Goal: Feedback & Contribution: Leave review/rating

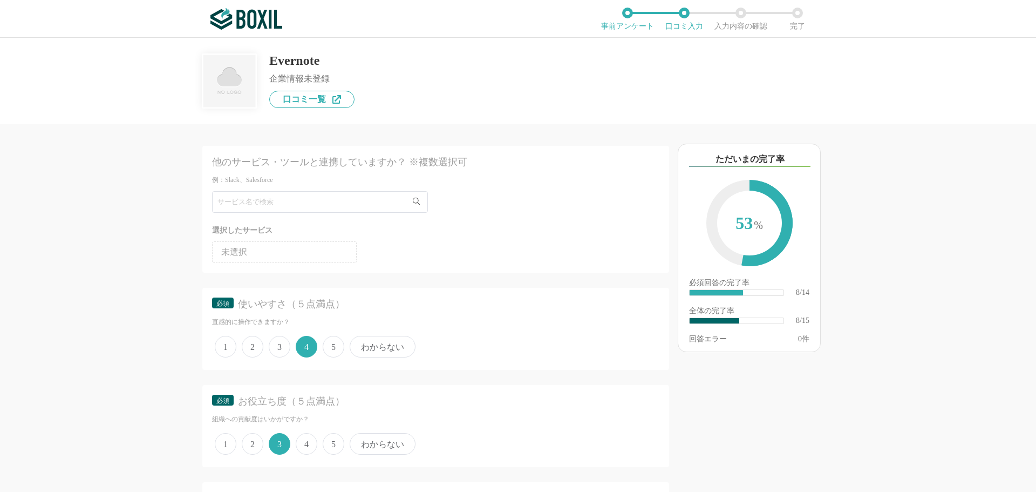
scroll to position [701, 0]
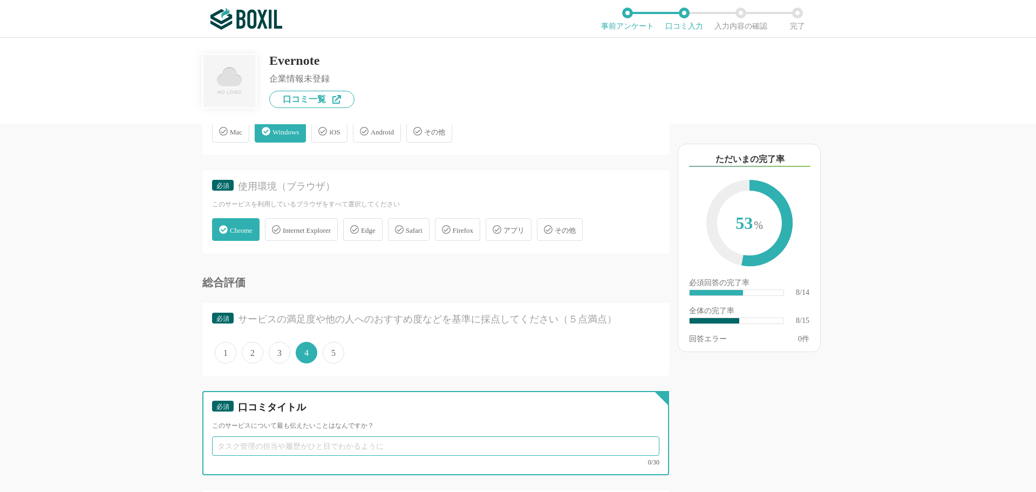
click at [261, 450] on input "text" at bounding box center [435, 445] width 447 height 19
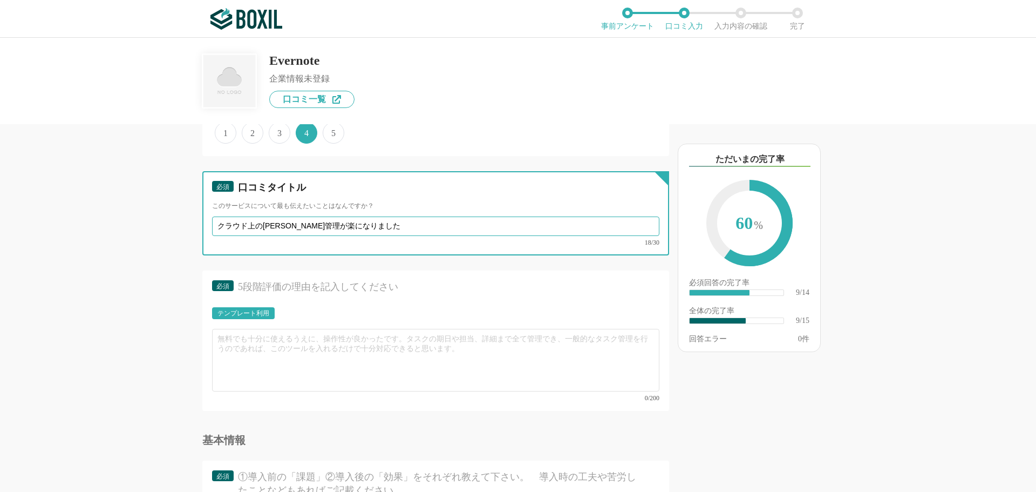
scroll to position [1025, 0]
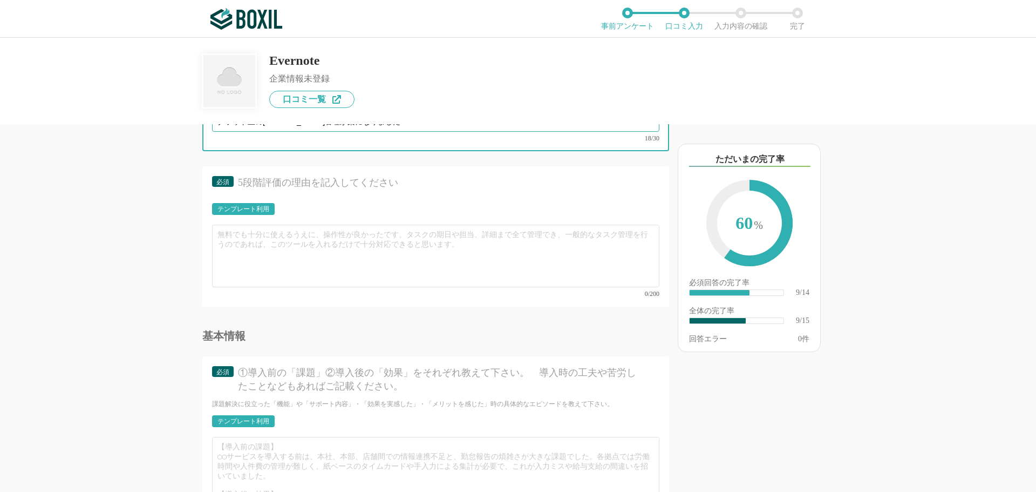
type input "クラウド上の一元管理が楽になりました"
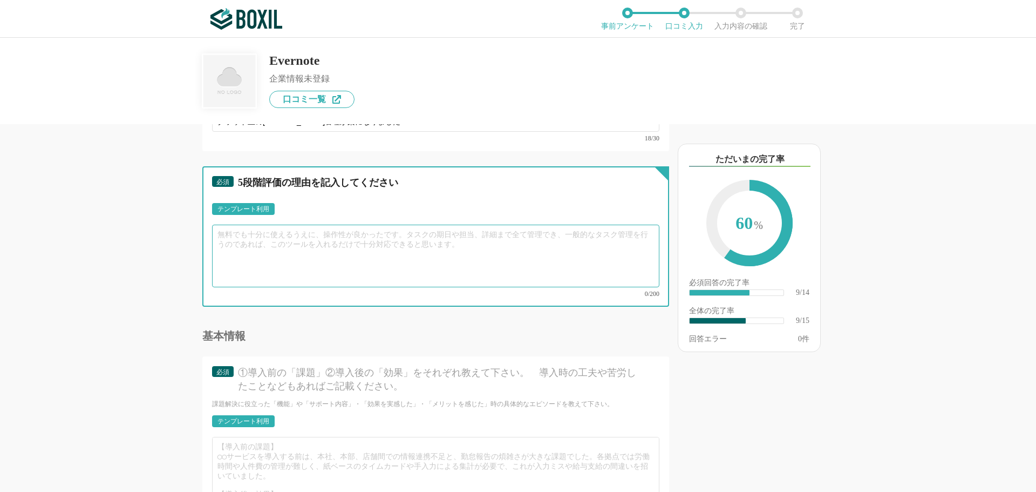
click at [246, 234] on textarea at bounding box center [435, 255] width 447 height 63
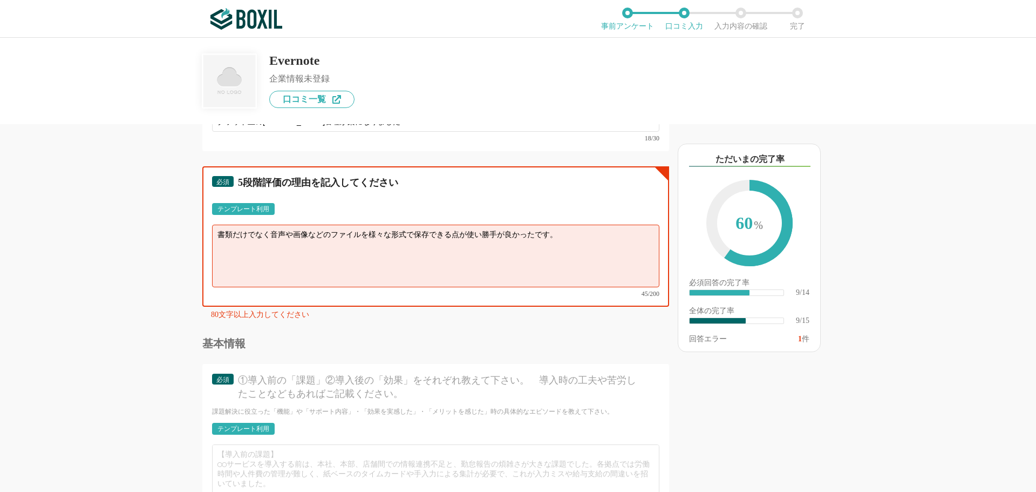
click at [567, 238] on textarea "書類だけでなく音声や画像などのファイルを様々な形式で保存できる点が使い勝手が良かったです。" at bounding box center [435, 255] width 447 height 63
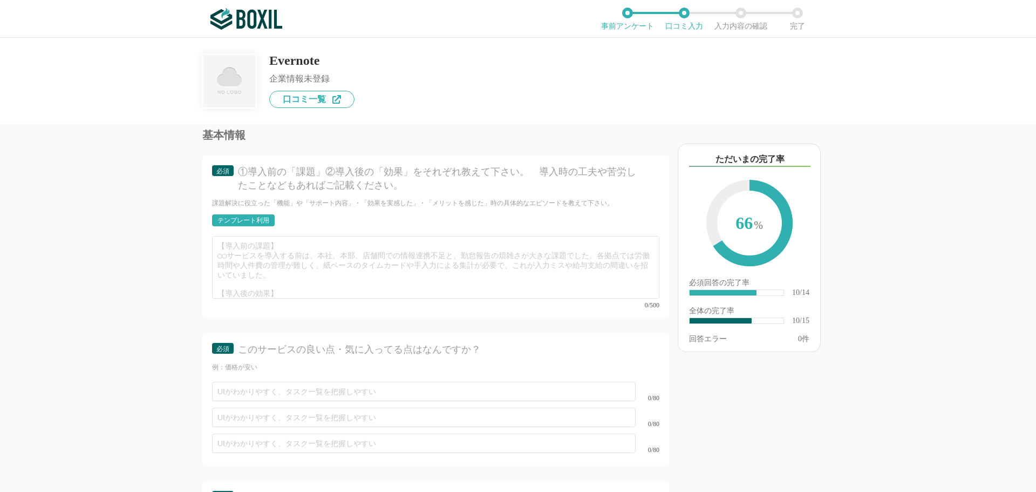
scroll to position [1241, 0]
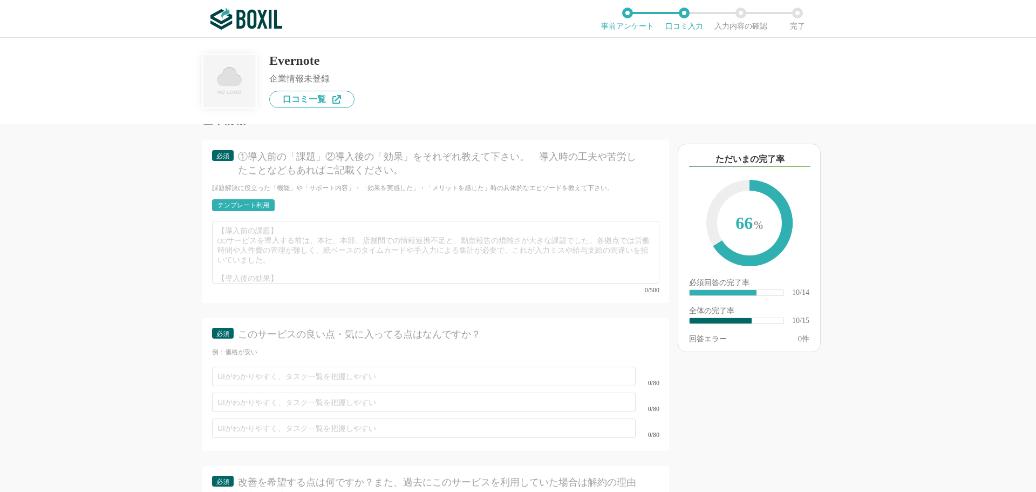
type textarea "書類だけでなく音声や画像などのファイルを様々な形式で保存できる点が使い勝手が良かったです。また、画面キャプチャーができるので、ネット検索中にEvernoteに…"
click at [253, 202] on div "テンプレート利用" at bounding box center [243, 205] width 52 height 6
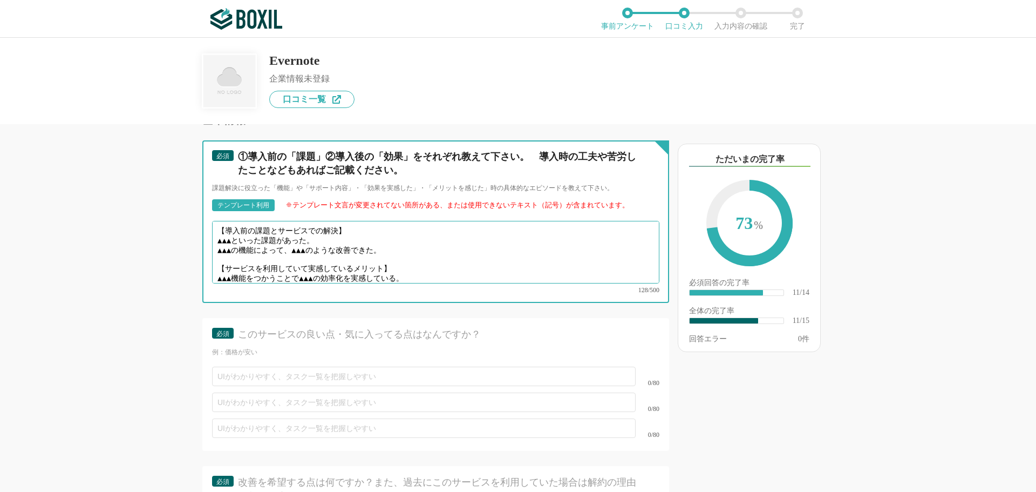
click at [243, 229] on textarea "【導入前の課題とサービスでの解決】 ▲▲▲といった課題があった。 ▲▲▲の機能によって、▲▲▲のような改善できた。 【サービスを利用していて実感しているメリッ…" at bounding box center [435, 252] width 447 height 63
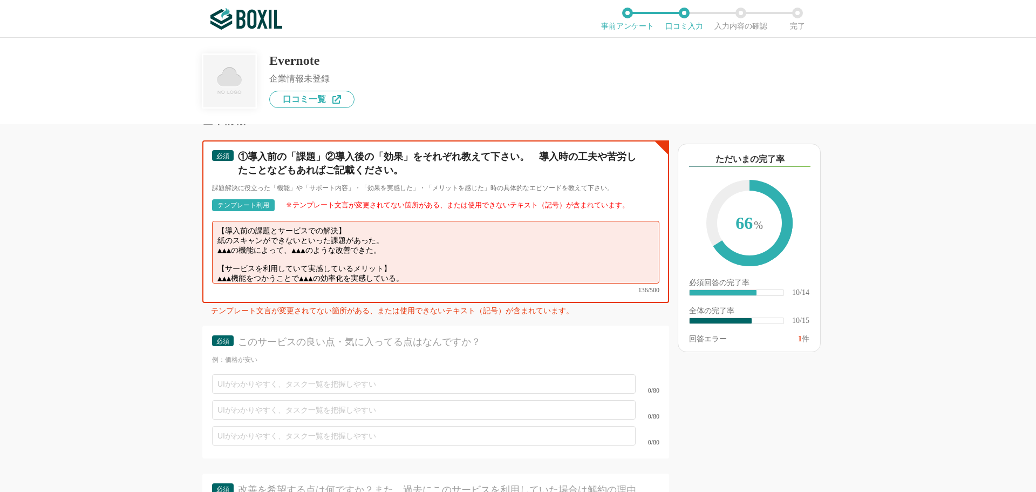
drag, startPoint x: 394, startPoint y: 240, endPoint x: 220, endPoint y: 237, distance: 174.8
click at [220, 237] on textarea "【導入前の課題とサービスでの解決】 紙のスキャンができないといった課題があった。 ▲▲▲の機能によって、▲▲▲のような改善できた。 【サービスを利用していて実…" at bounding box center [435, 252] width 447 height 63
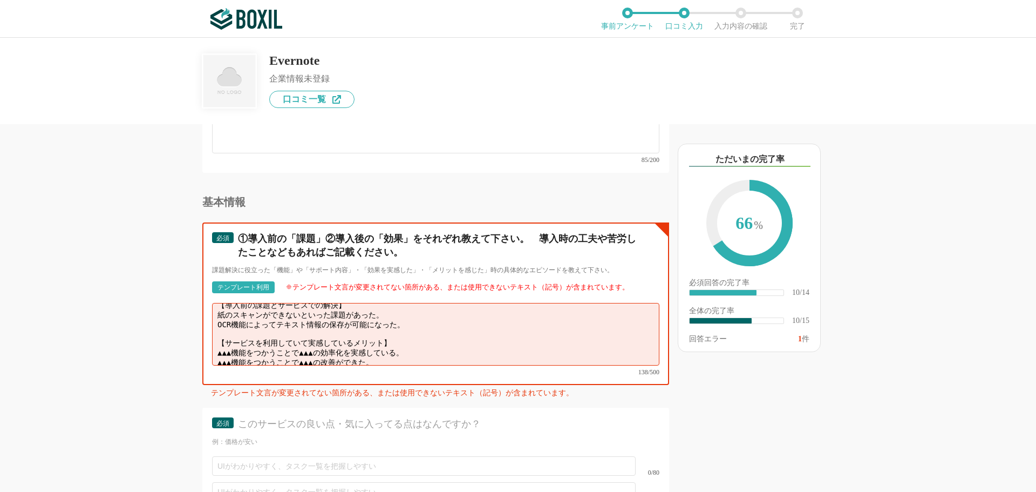
scroll to position [1133, 0]
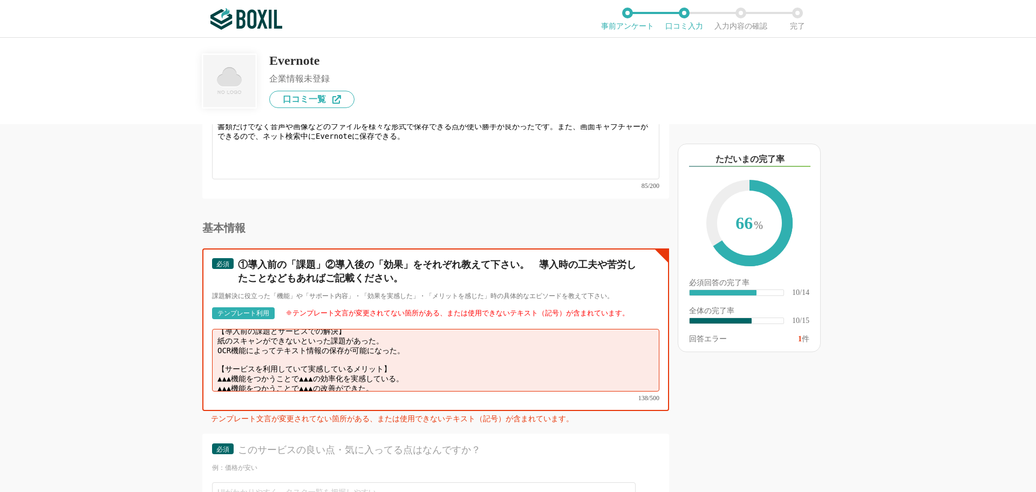
drag, startPoint x: 405, startPoint y: 371, endPoint x: 216, endPoint y: 374, distance: 189.4
click at [214, 374] on textarea "【導入前の課題とサービスでの解決】 紙のスキャンができないといった課題があった。 OCR機能によってテキスト情報の保存が可能になった。 【サービスを利用してい…" at bounding box center [435, 360] width 447 height 63
click at [242, 363] on textarea "【導入前の課題とサービスでの解決】 紙のスキャンができないといった課題があった。 OCR機能によってテキスト情報の保存が可能になった。 【サービスを利用してい…" at bounding box center [435, 360] width 447 height 63
click at [421, 366] on textarea "【導入前の課題とサービスでの解決】 紙のスキャンができないといった課題があった。 OCR機能によってテキスト情報の保存が可能になった。 【サービスを利用してい…" at bounding box center [435, 360] width 447 height 63
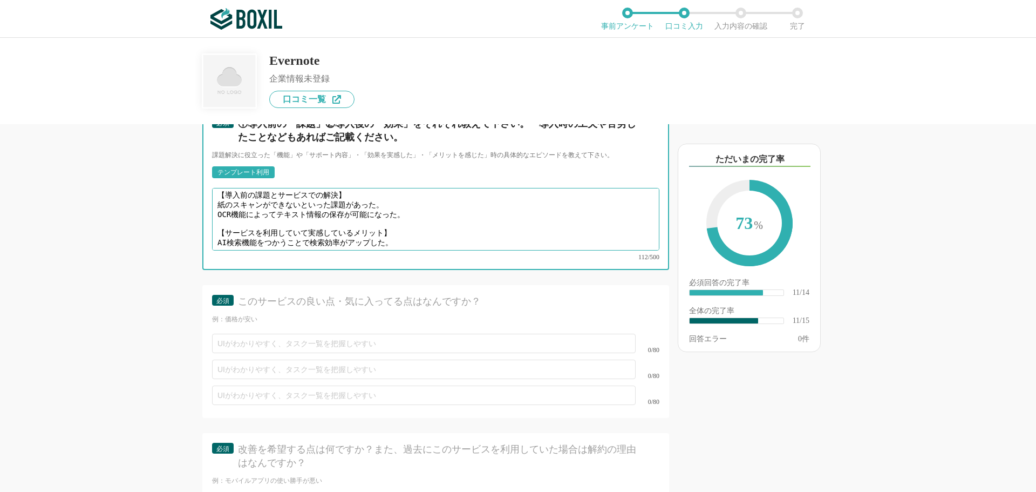
scroll to position [1349, 0]
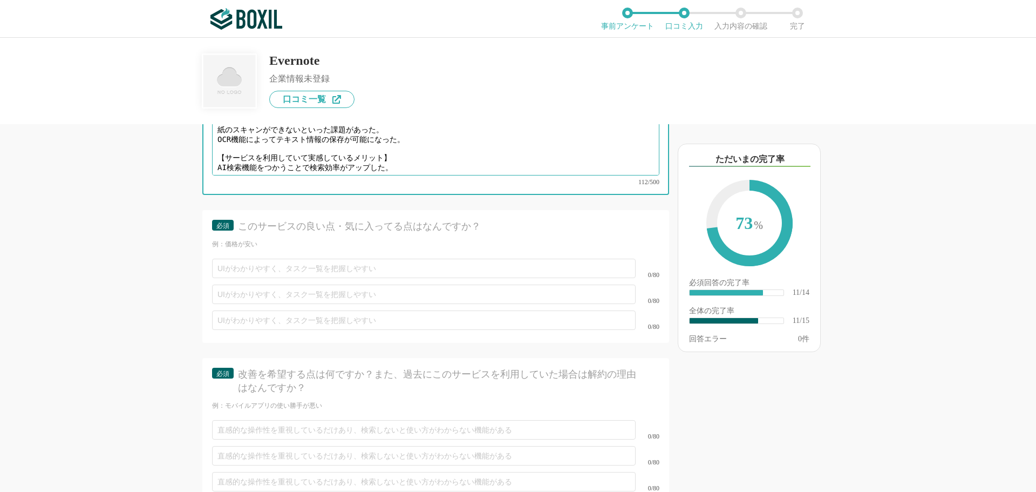
type textarea "【導入前の課題とサービスでの解決】 紙のスキャンができないといった課題があった。 OCR機能によってテキスト情報の保存が可能になった。 【サービスを利用してい…"
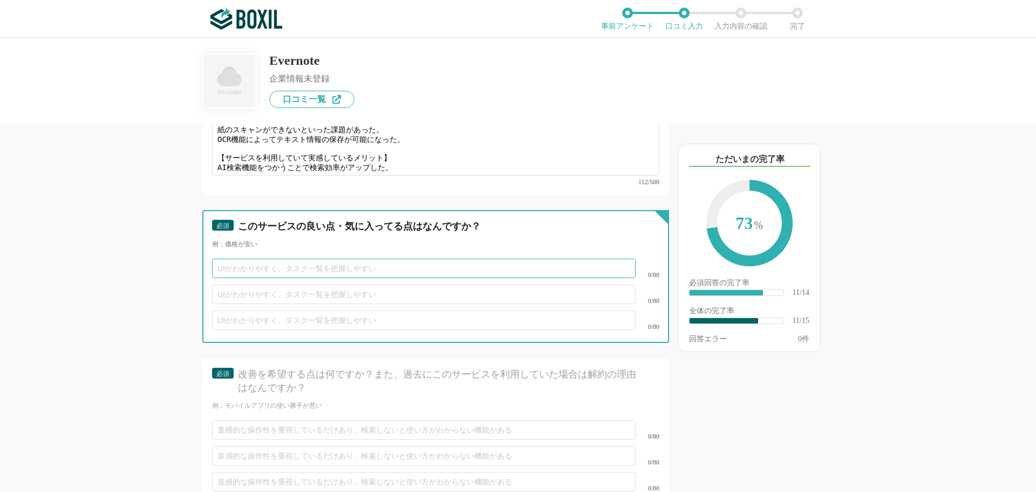
click at [237, 260] on input "text" at bounding box center [424, 267] width 424 height 19
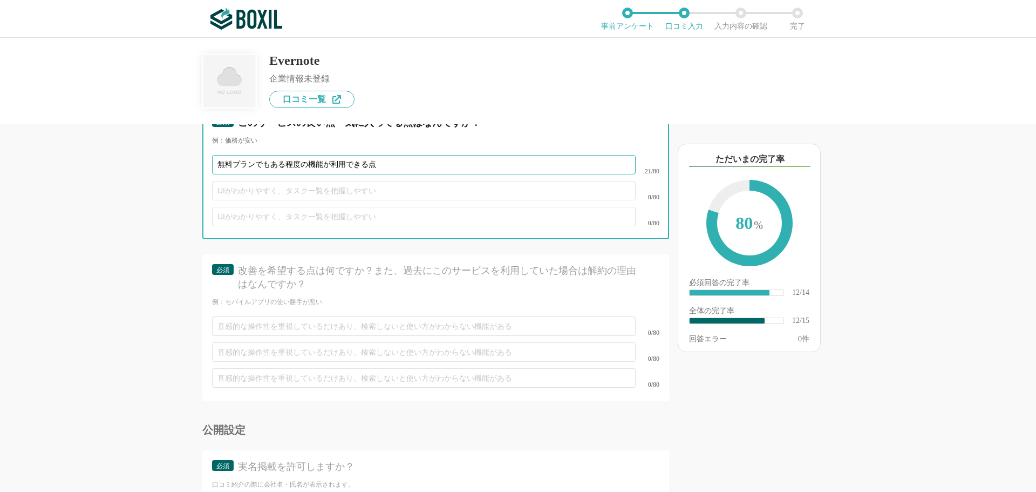
scroll to position [1511, 0]
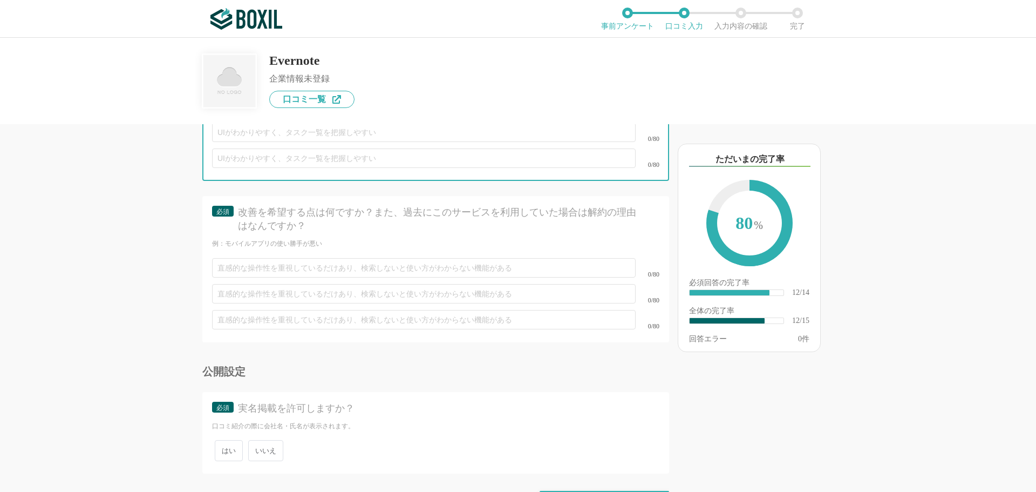
type input "無料プランでもある程度の機能が利用できる点"
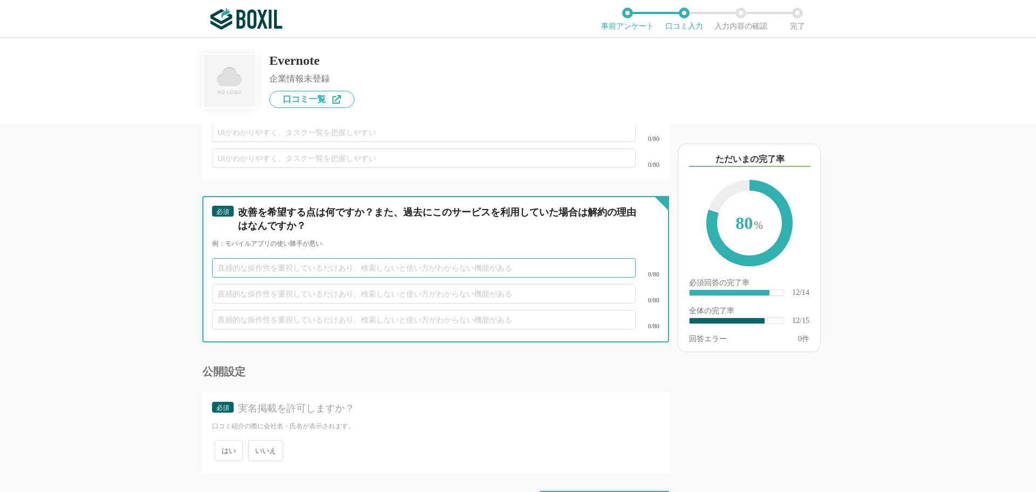
click at [249, 259] on input "text" at bounding box center [424, 267] width 424 height 19
type input "特にありません。"
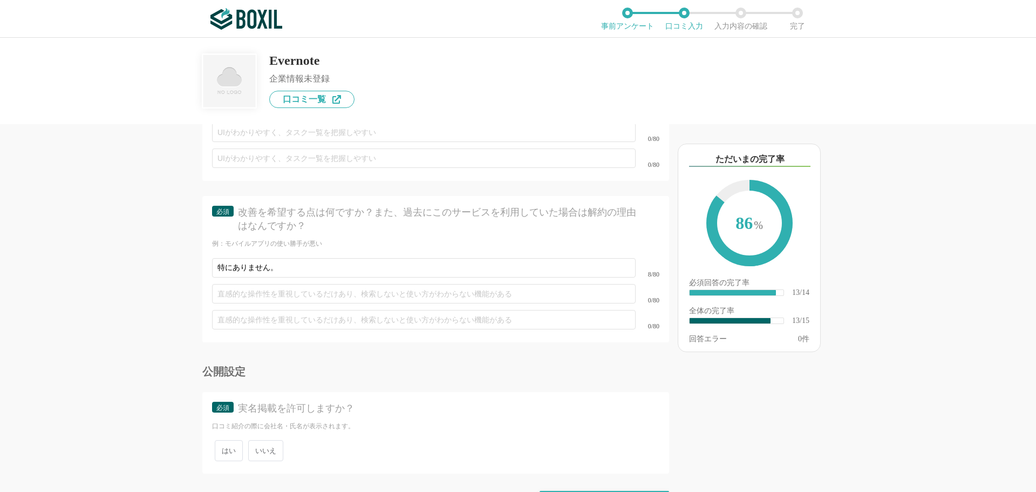
click at [271, 440] on span "いいえ" at bounding box center [265, 450] width 35 height 21
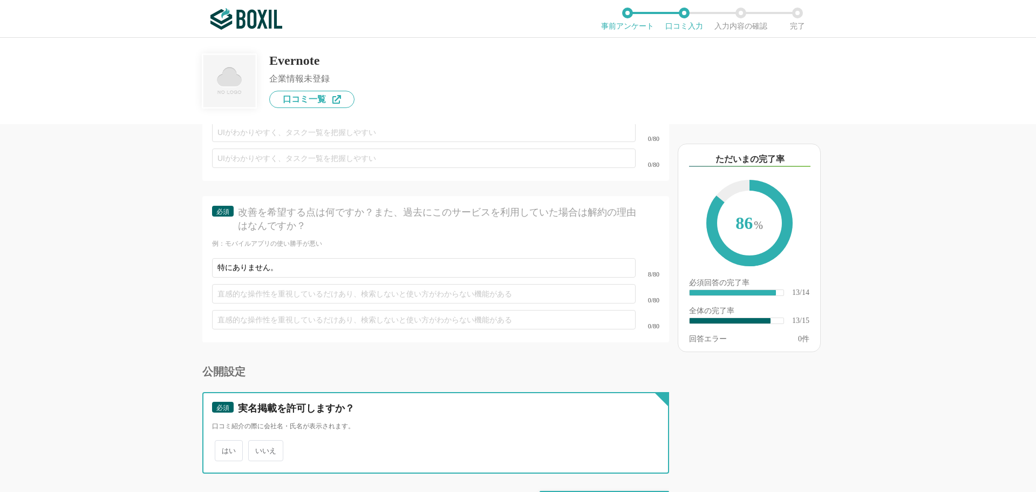
click at [258, 441] on input "いいえ" at bounding box center [254, 444] width 7 height 7
radio input "true"
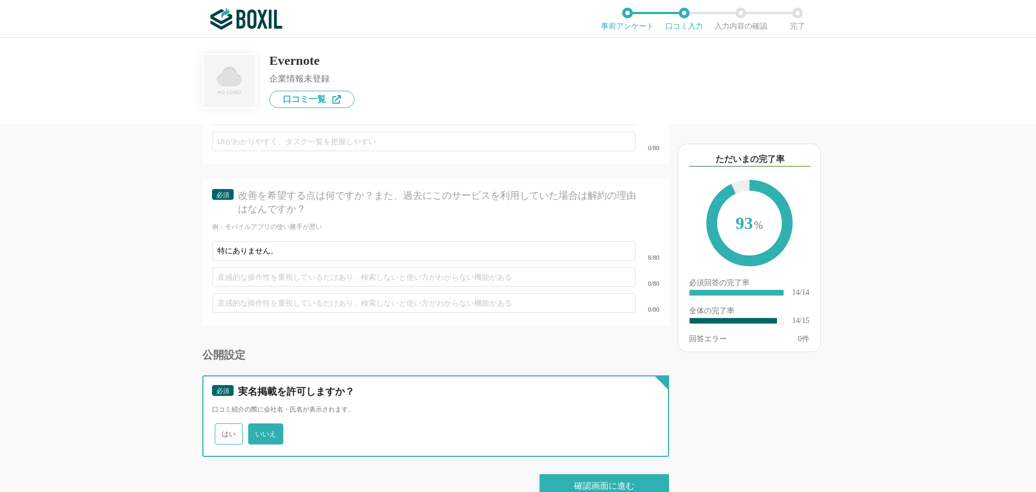
scroll to position [1537, 0]
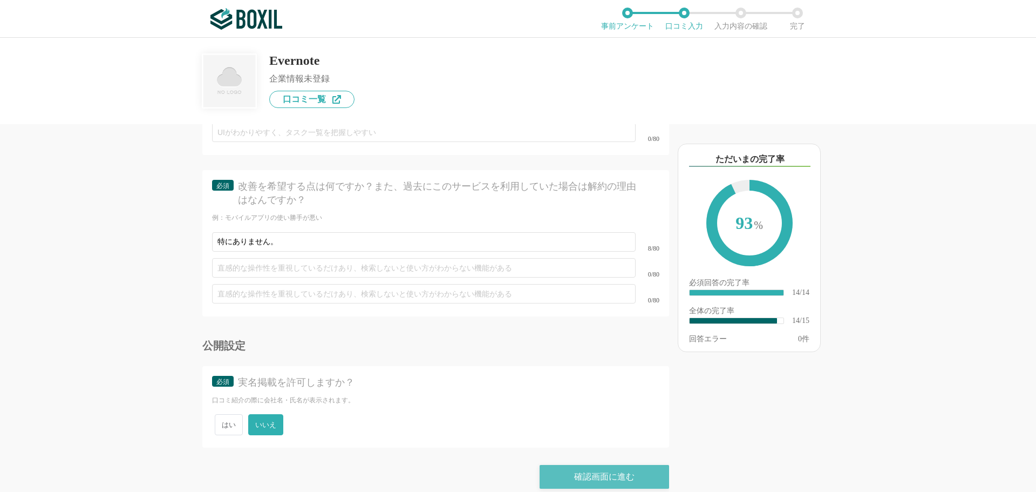
click at [571, 465] on div "確認画面に進む" at bounding box center [604, 477] width 129 height 24
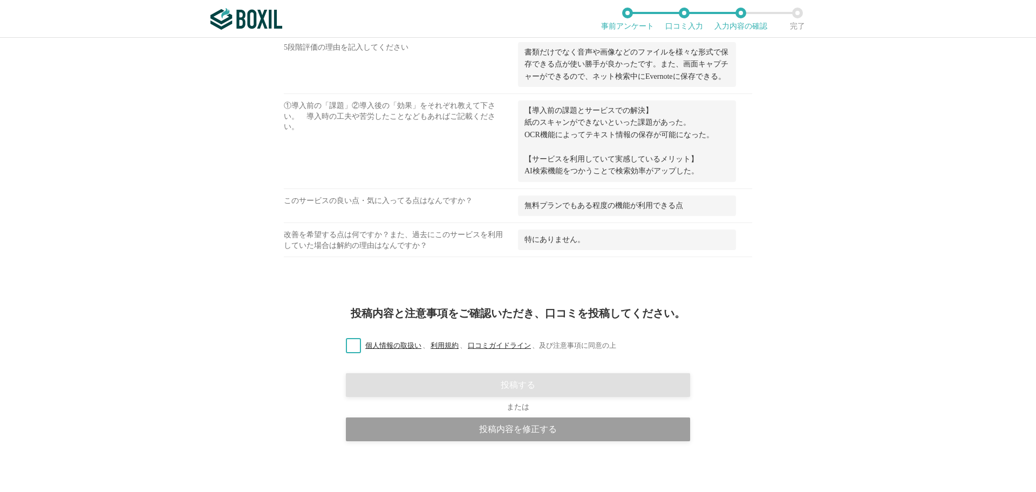
scroll to position [663, 0]
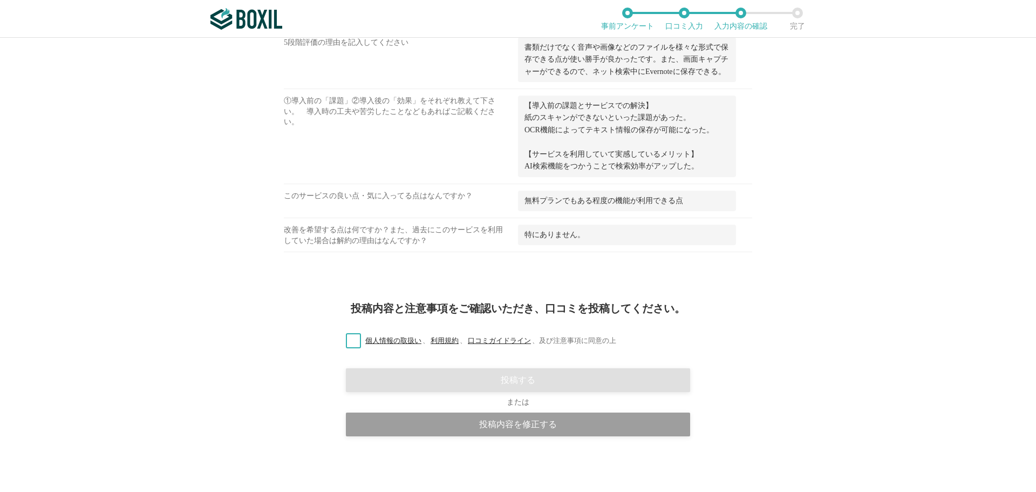
click at [346, 339] on label "個人情報の取扱い 、 利用規約 、 口コミガイドライン 、 及び注意事項に同意の上" at bounding box center [476, 340] width 279 height 11
click at [0, 0] on input "個人情報の取扱い 、 利用規約 、 口コミガイドライン 、 及び注意事項に同意の上" at bounding box center [0, 0] width 0 height 0
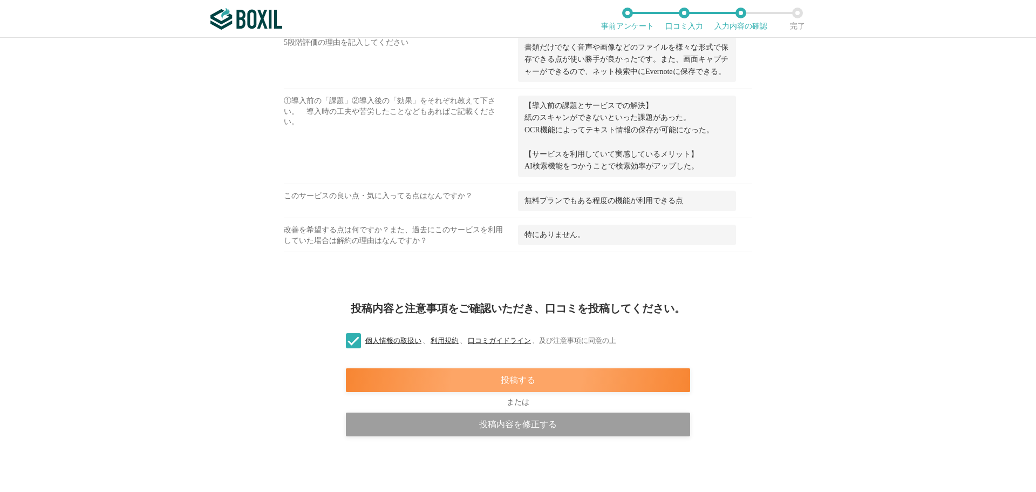
click at [462, 372] on div "投稿する" at bounding box center [518, 380] width 344 height 24
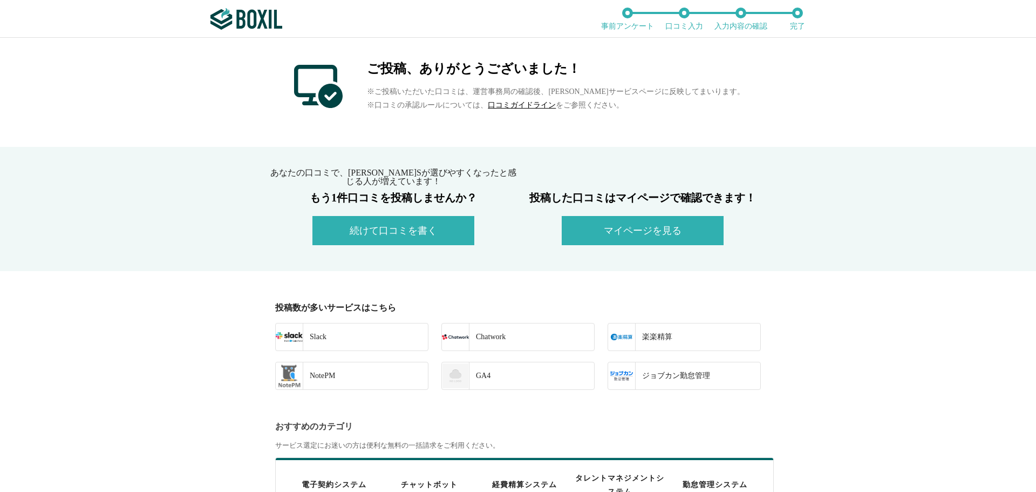
click at [383, 233] on button "続けて口コミを書く" at bounding box center [393, 230] width 162 height 29
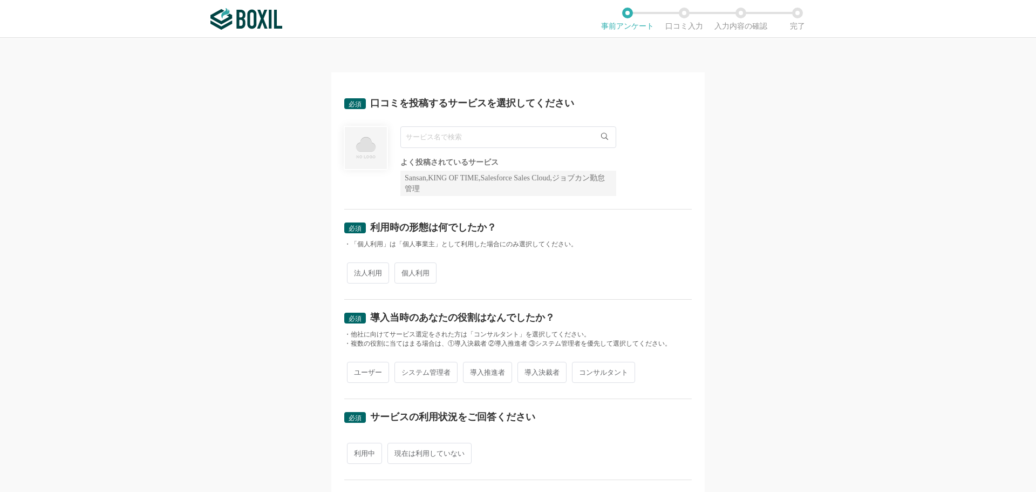
click at [444, 134] on input "text" at bounding box center [508, 137] width 216 height 22
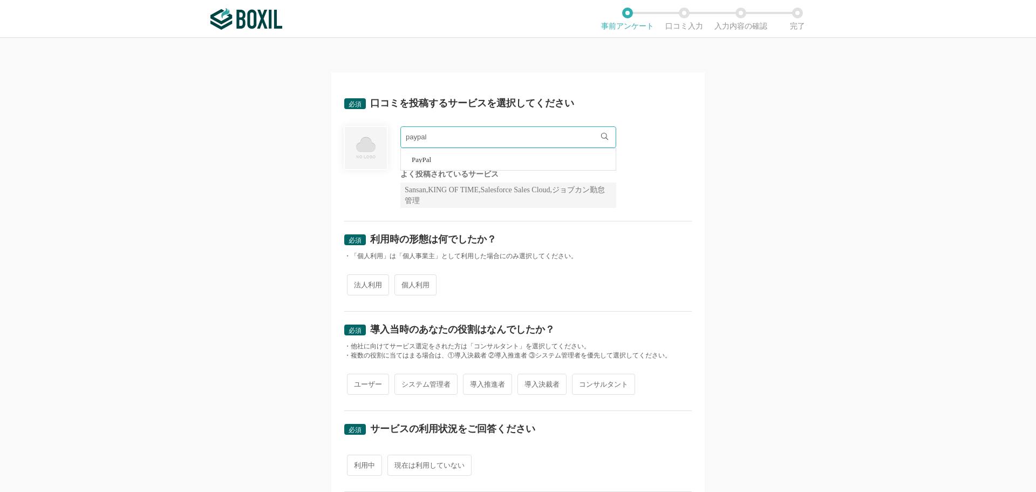
click at [371, 190] on div at bounding box center [365, 166] width 43 height 81
click at [443, 139] on input "paypal" at bounding box center [508, 137] width 216 height 22
click at [426, 165] on li "PayPal" at bounding box center [508, 159] width 215 height 22
type input "PayPal"
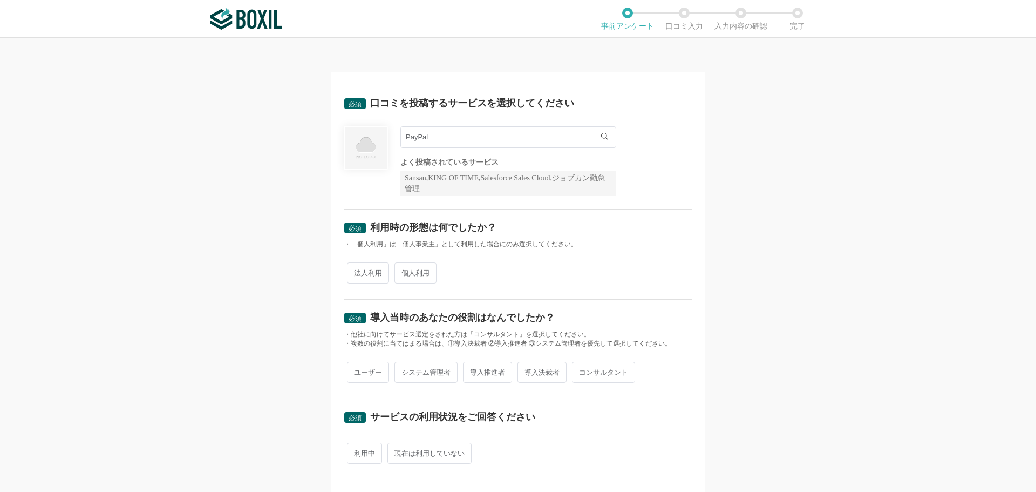
click at [394, 272] on span "個人利用" at bounding box center [415, 272] width 42 height 21
click at [397, 271] on input "個人利用" at bounding box center [400, 267] width 7 height 7
radio input "true"
click at [356, 374] on span "ユーザー" at bounding box center [368, 371] width 42 height 21
click at [356, 370] on input "ユーザー" at bounding box center [353, 366] width 7 height 7
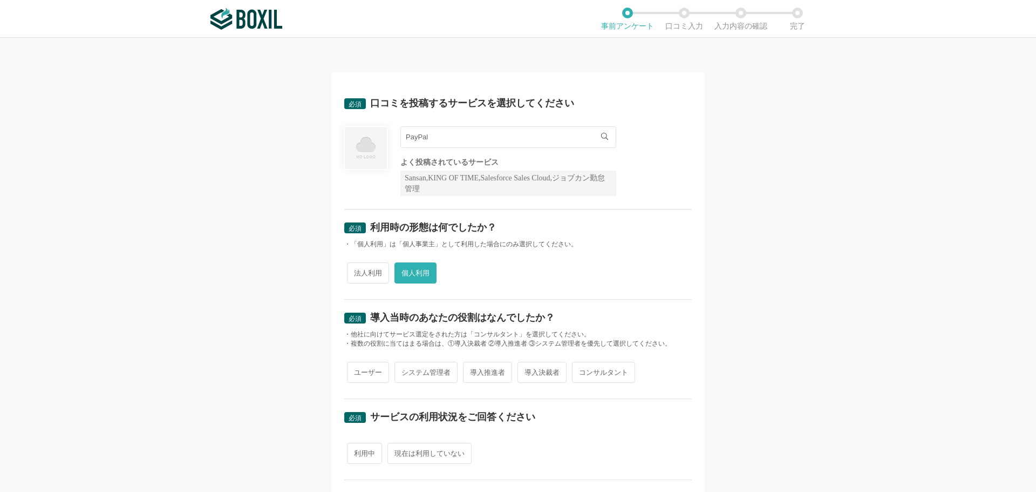
radio input "true"
click at [363, 450] on span "利用中" at bounding box center [364, 452] width 35 height 21
click at [357, 450] on input "利用中" at bounding box center [353, 447] width 7 height 7
radio input "true"
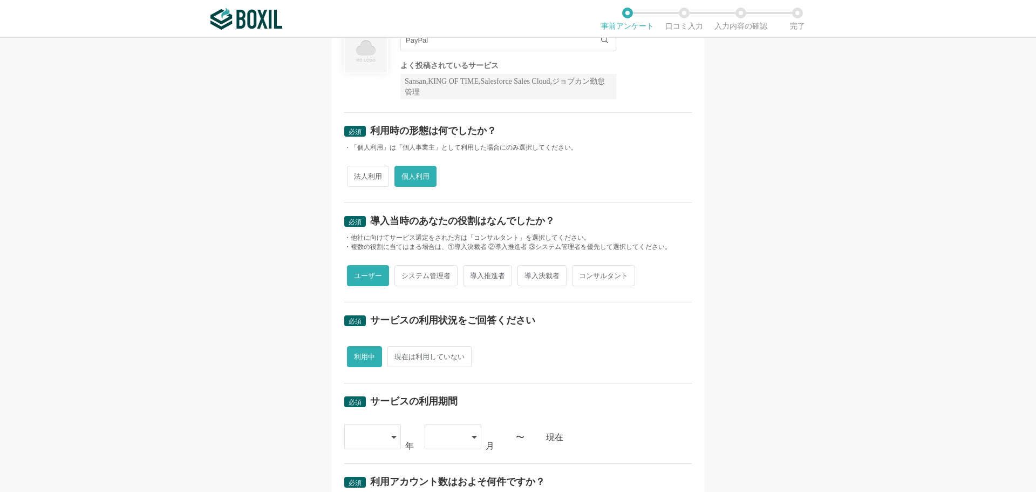
scroll to position [270, 0]
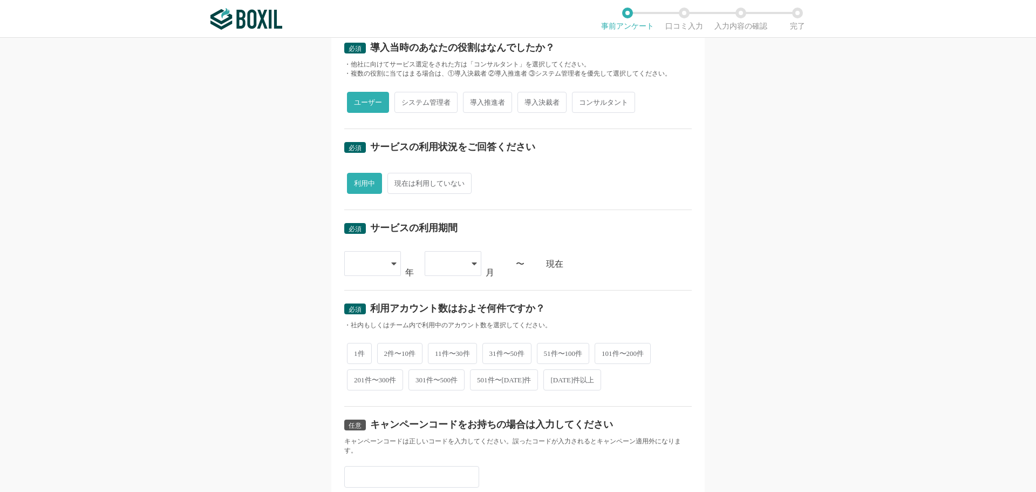
click at [391, 261] on icon at bounding box center [393, 263] width 5 height 9
click at [361, 391] on span "[DATE]" at bounding box center [367, 393] width 28 height 9
click at [473, 258] on div at bounding box center [453, 263] width 57 height 25
click at [446, 424] on li "06" at bounding box center [453, 424] width 57 height 26
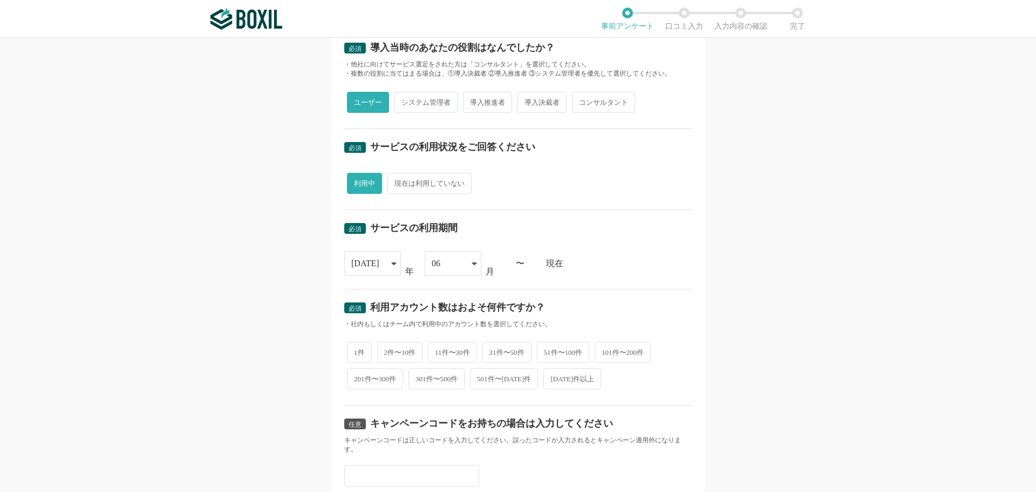
click at [364, 354] on span "1件" at bounding box center [359, 352] width 25 height 21
click at [357, 350] on input "1件" at bounding box center [353, 346] width 7 height 7
radio input "true"
click at [361, 481] on input "text" at bounding box center [411, 476] width 135 height 22
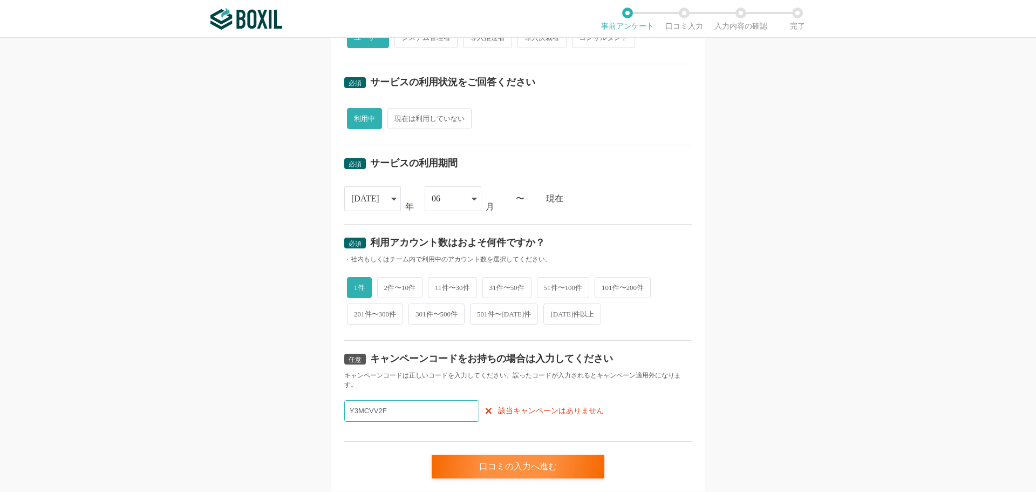
scroll to position [368, 0]
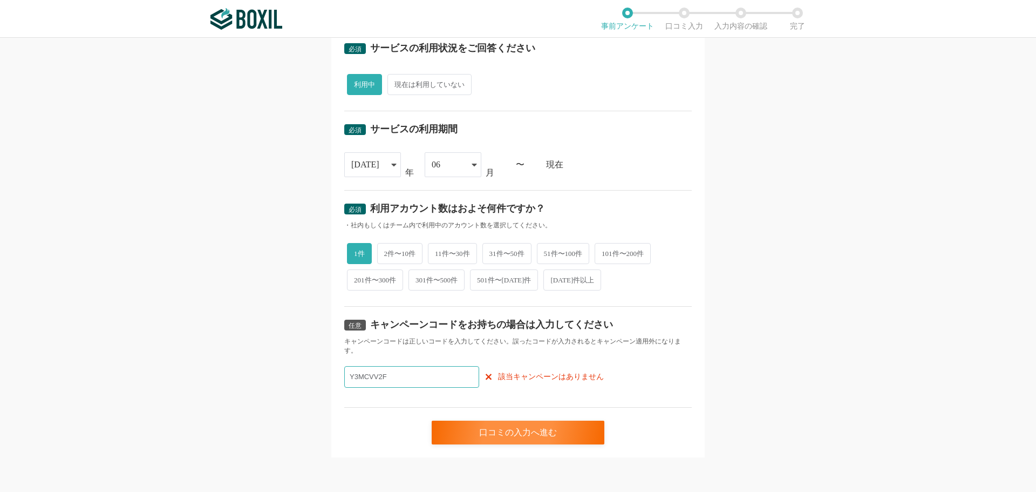
click at [376, 377] on input "Y3MCVV2F" at bounding box center [411, 377] width 135 height 22
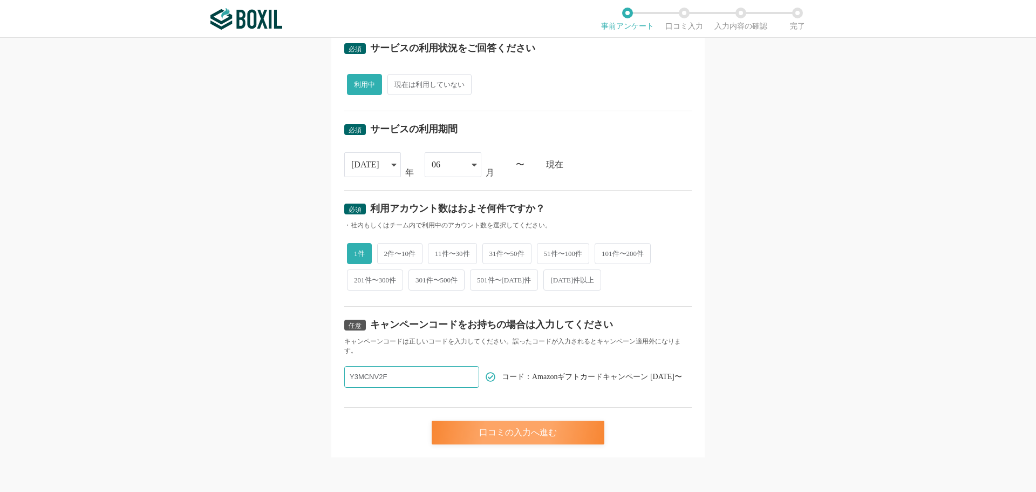
type input "Y3MCNV2F"
click at [526, 427] on div "口コミの入力へ進む" at bounding box center [518, 432] width 173 height 24
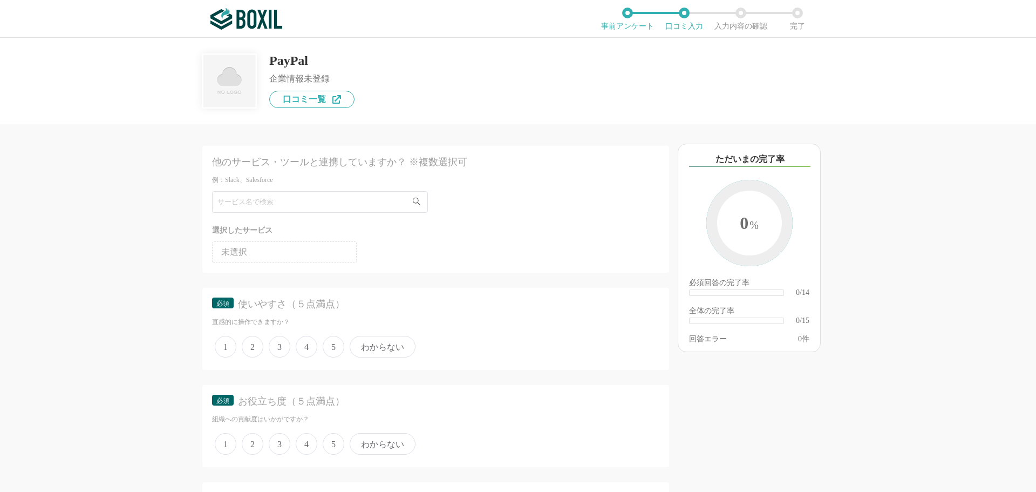
click at [303, 345] on span "4" at bounding box center [307, 347] width 22 height 22
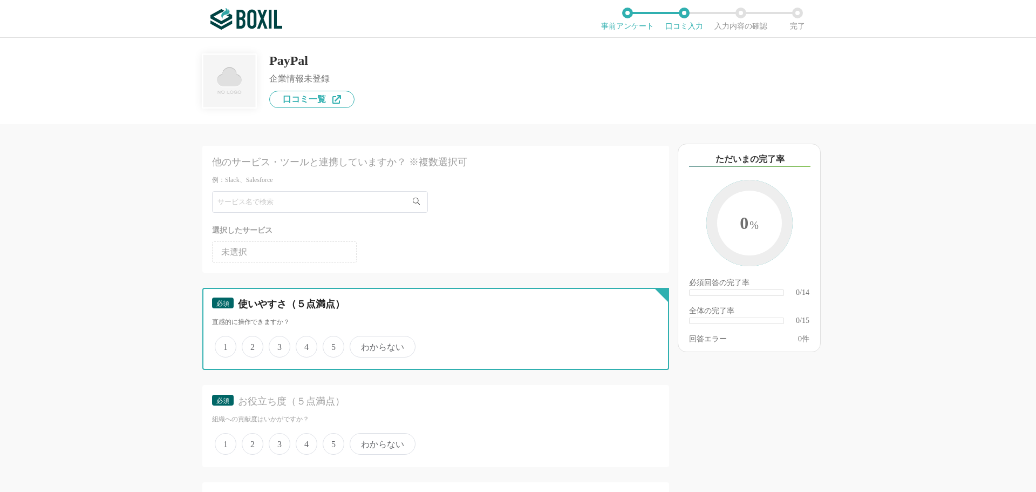
click at [303, 344] on input "4" at bounding box center [301, 340] width 7 height 7
radio input "true"
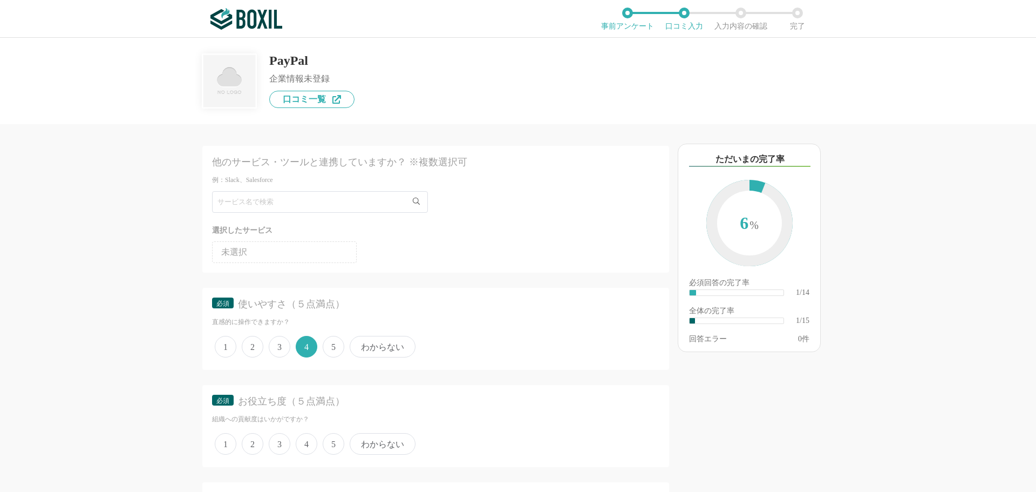
click at [301, 442] on span "4" at bounding box center [307, 444] width 22 height 22
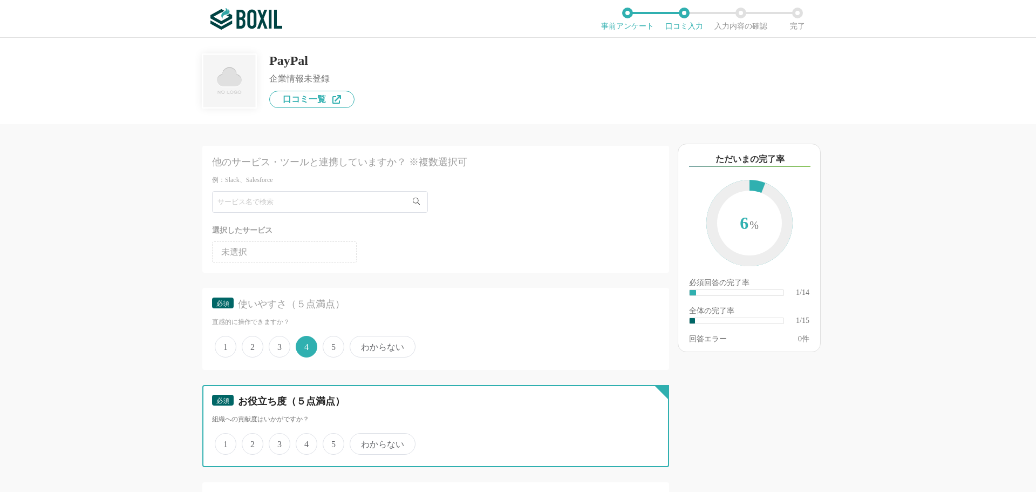
click at [301, 441] on input "4" at bounding box center [301, 437] width 7 height 7
radio input "true"
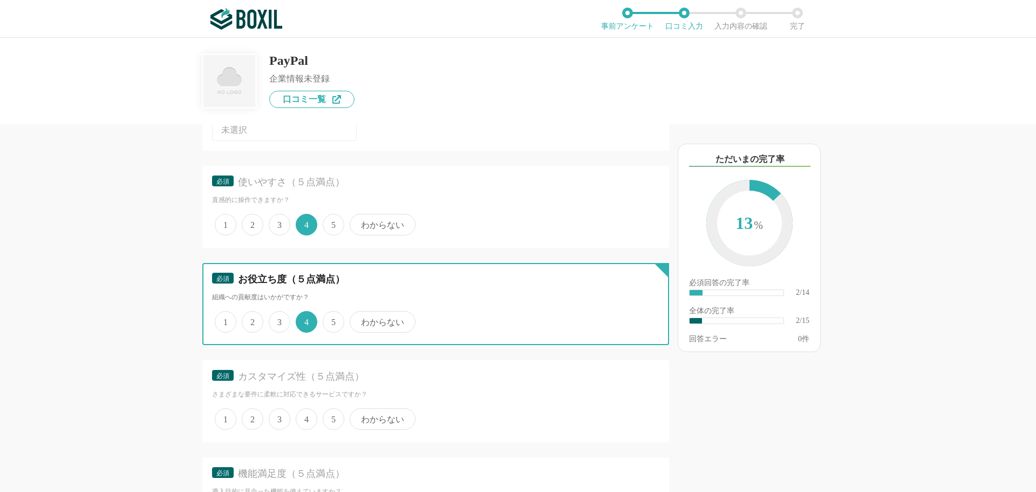
scroll to position [216, 0]
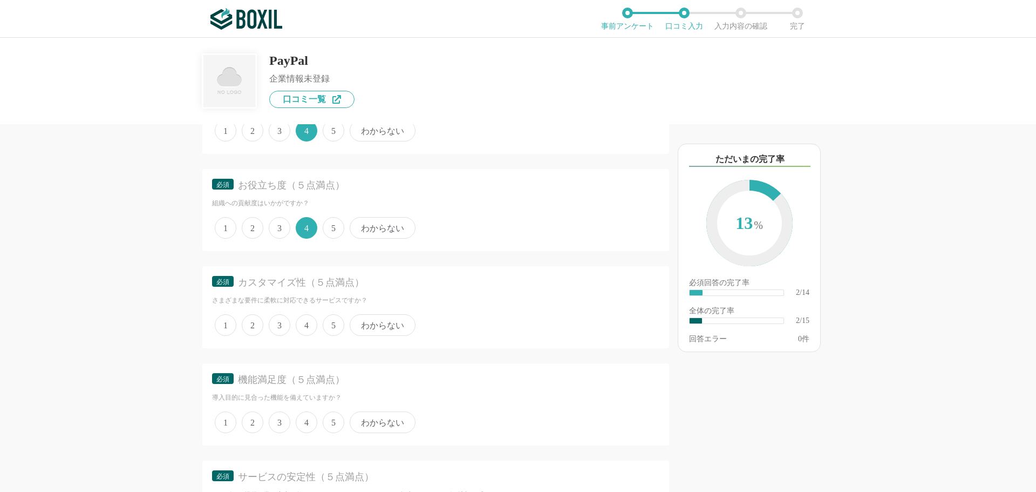
click at [310, 315] on span "4" at bounding box center [307, 325] width 22 height 22
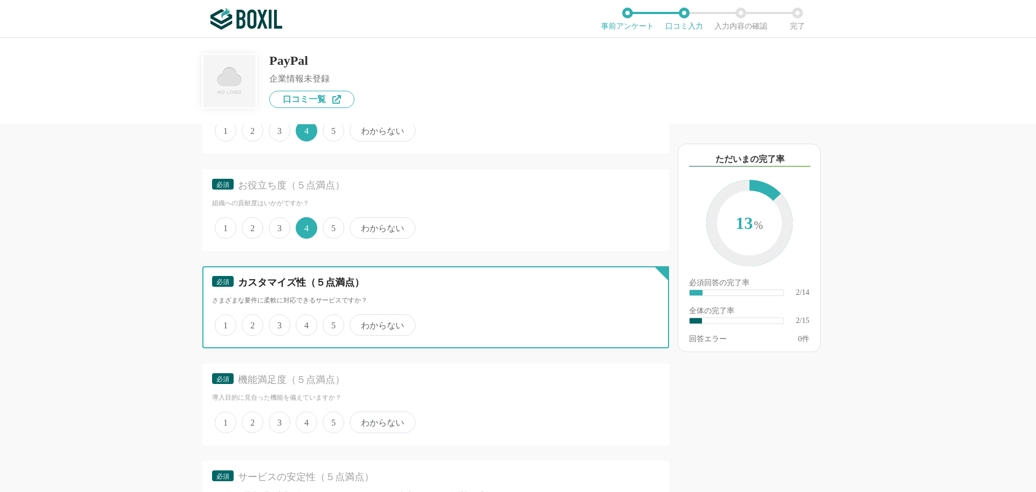
click at [305, 316] on input "4" at bounding box center [301, 319] width 7 height 7
radio input "true"
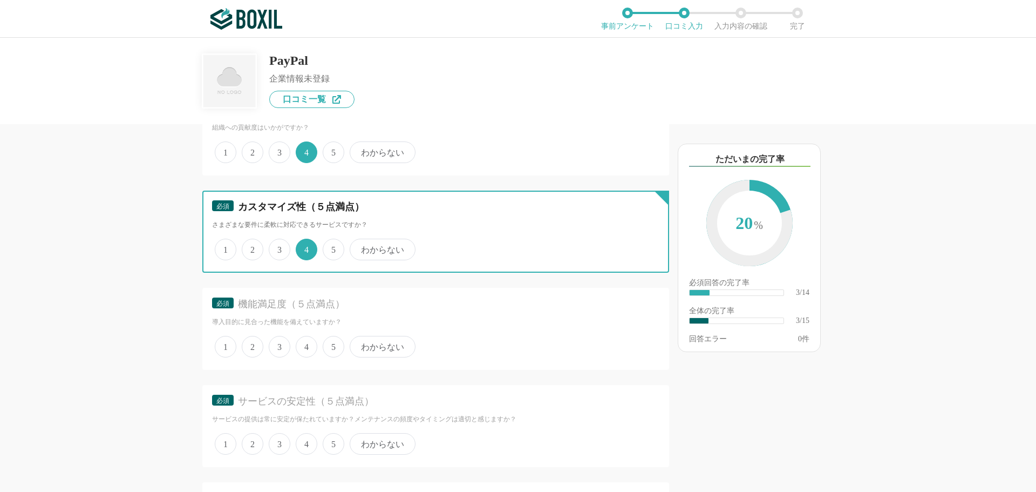
scroll to position [378, 0]
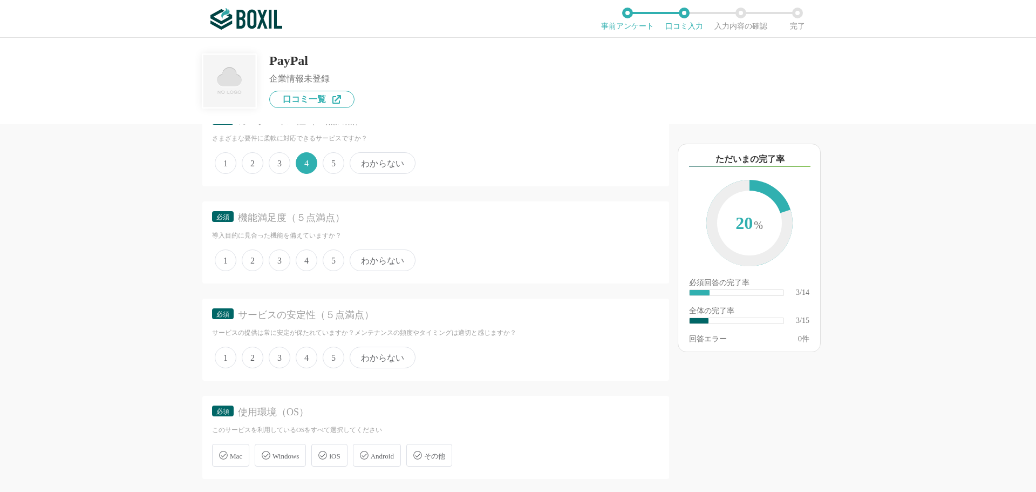
click at [286, 258] on span "3" at bounding box center [280, 260] width 22 height 22
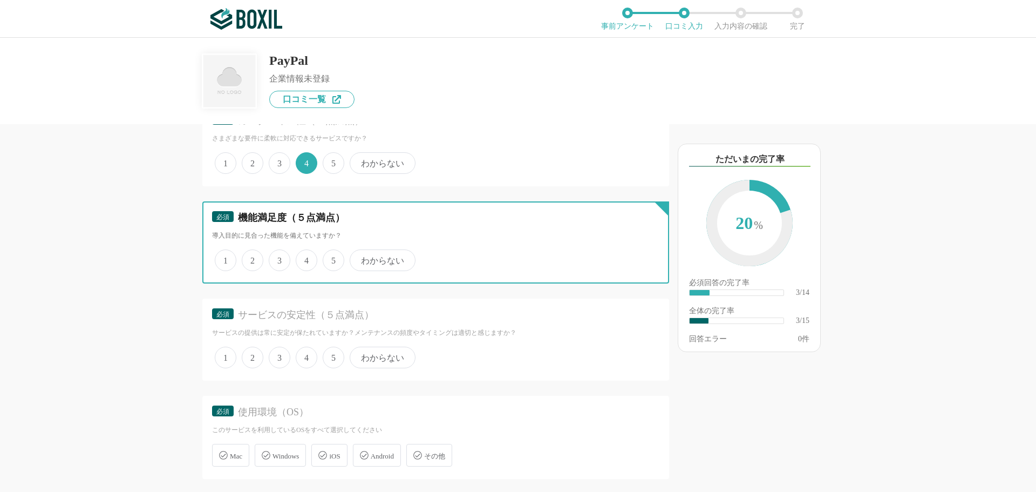
click at [278, 258] on input "3" at bounding box center [274, 254] width 7 height 7
radio input "true"
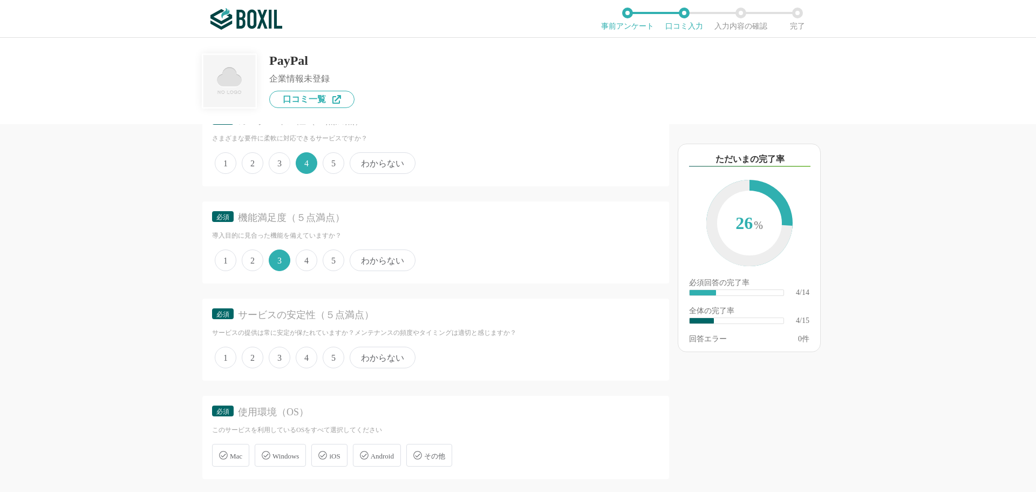
click at [306, 358] on span "4" at bounding box center [307, 357] width 22 height 22
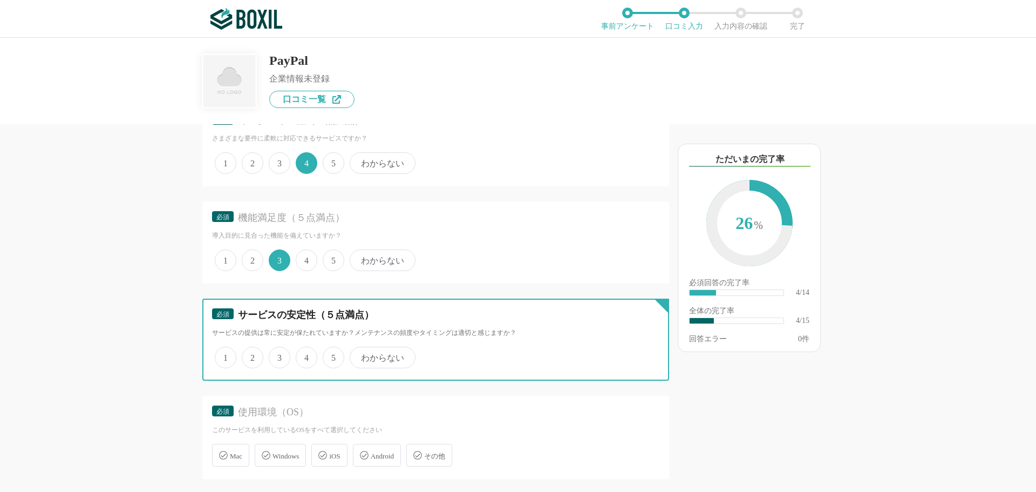
click at [305, 355] on input "4" at bounding box center [301, 351] width 7 height 7
radio input "true"
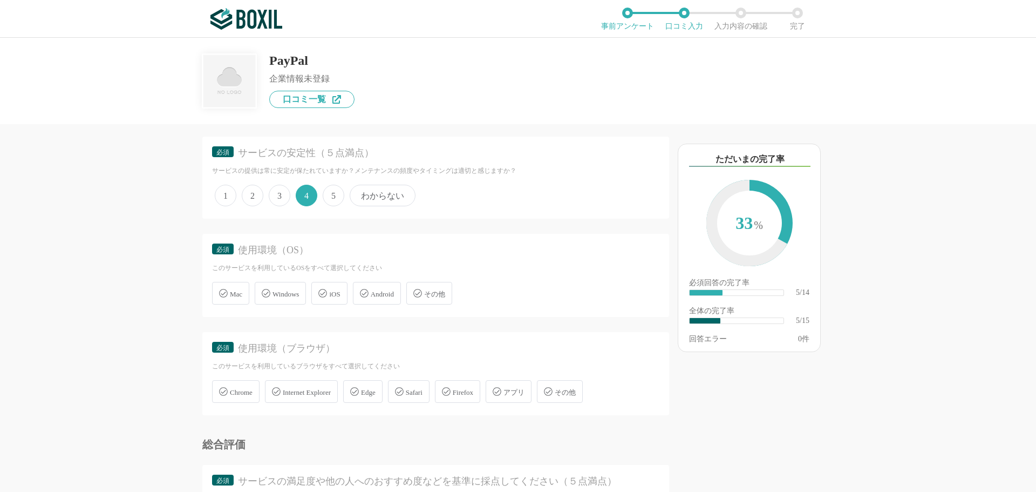
click at [327, 291] on icon at bounding box center [322, 293] width 9 height 9
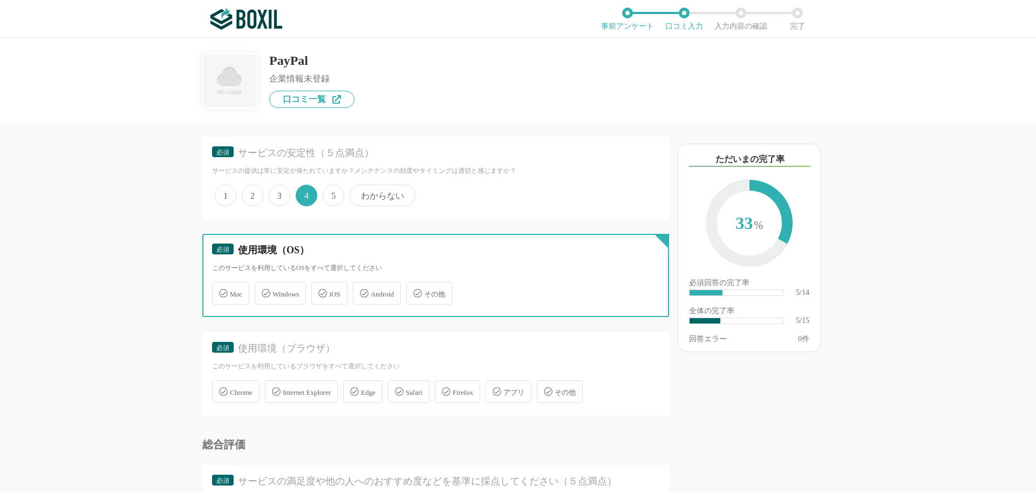
click at [320, 290] on input "iOS" at bounding box center [316, 286] width 7 height 7
checkbox input "true"
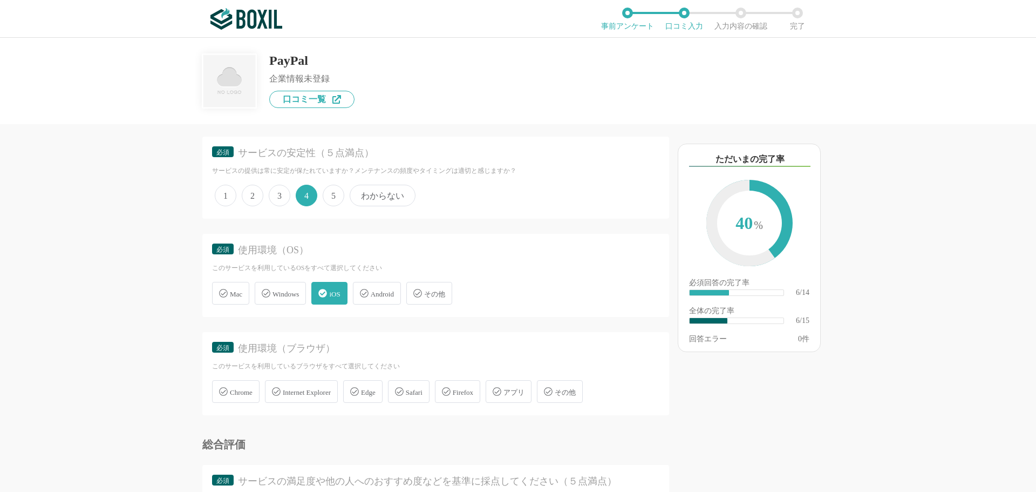
click at [422, 390] on span "Safari" at bounding box center [414, 392] width 17 height 8
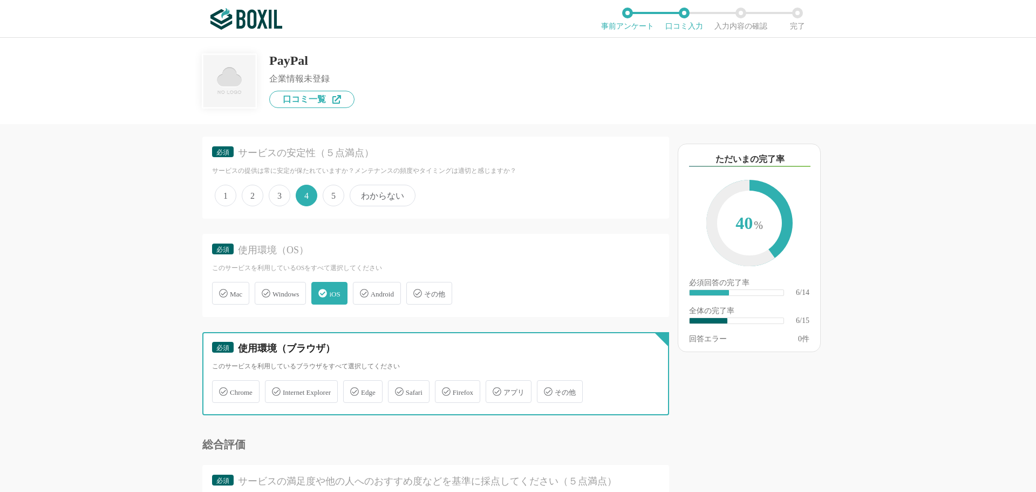
click at [397, 388] on input "Safari" at bounding box center [393, 384] width 7 height 7
checkbox input "true"
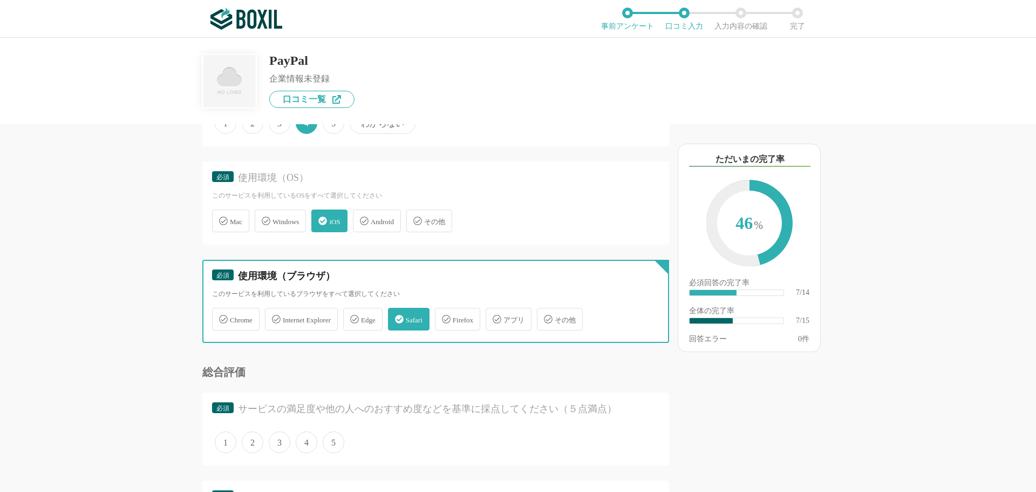
scroll to position [701, 0]
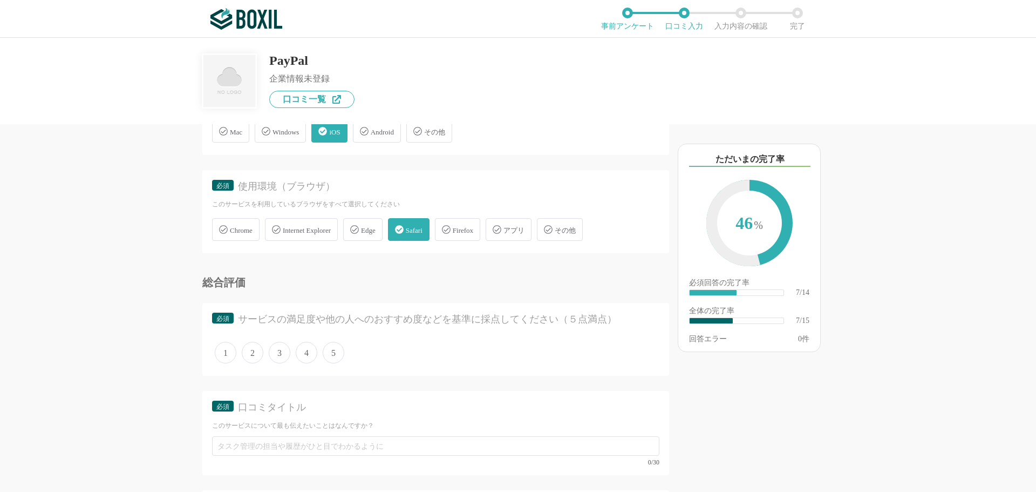
click at [304, 354] on span "4" at bounding box center [307, 353] width 22 height 22
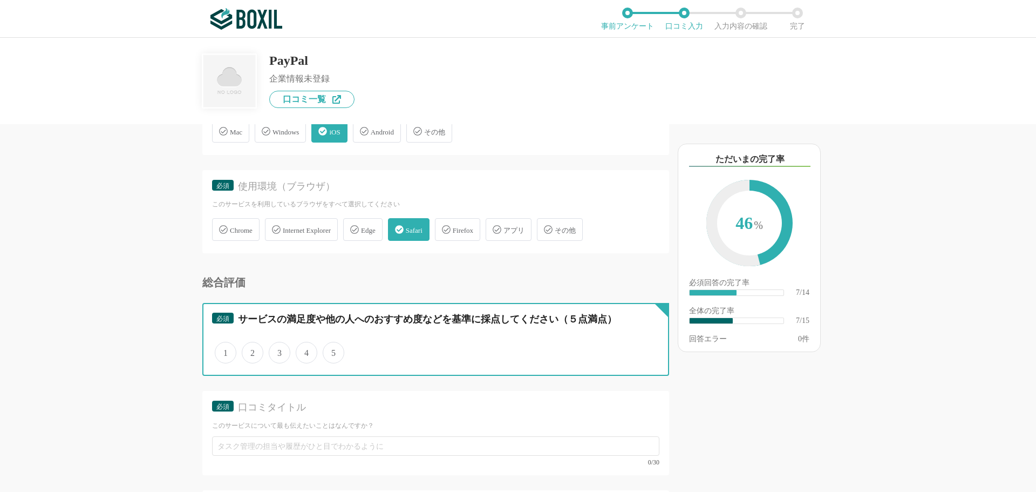
click at [304, 350] on input "4" at bounding box center [301, 346] width 7 height 7
radio input "true"
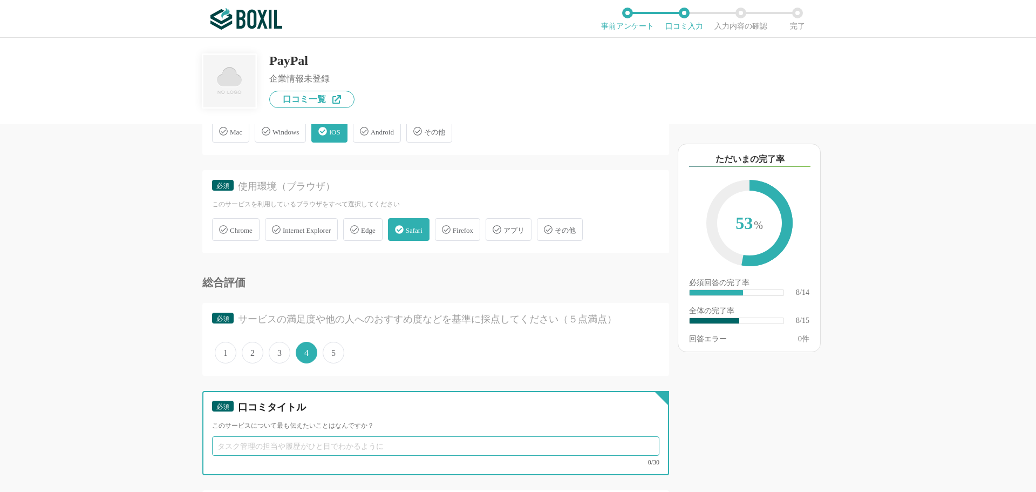
click at [249, 448] on input "text" at bounding box center [435, 445] width 447 height 19
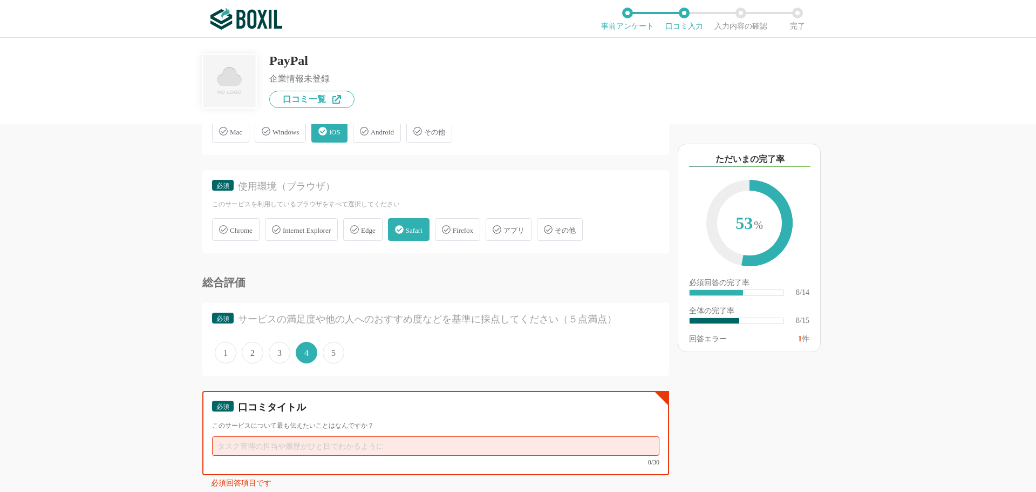
click at [260, 440] on input "text" at bounding box center [435, 445] width 447 height 19
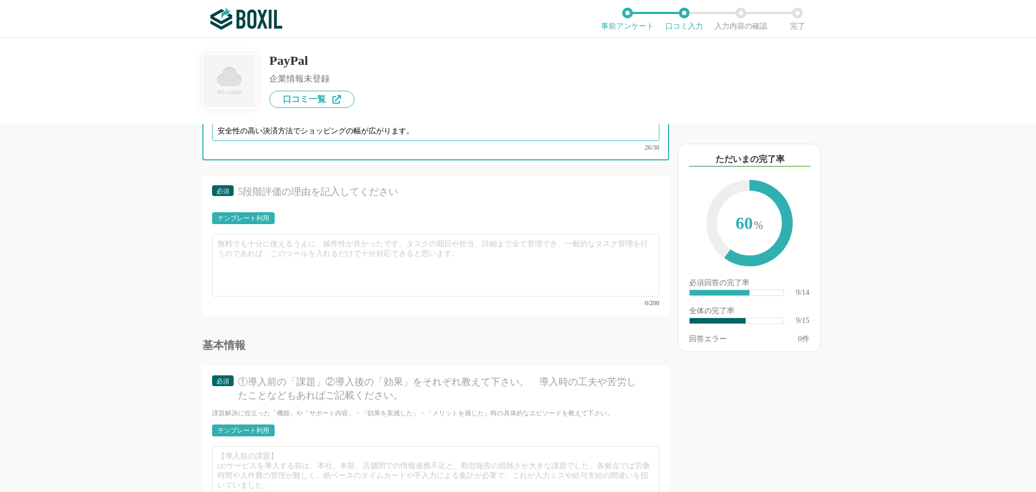
scroll to position [1025, 0]
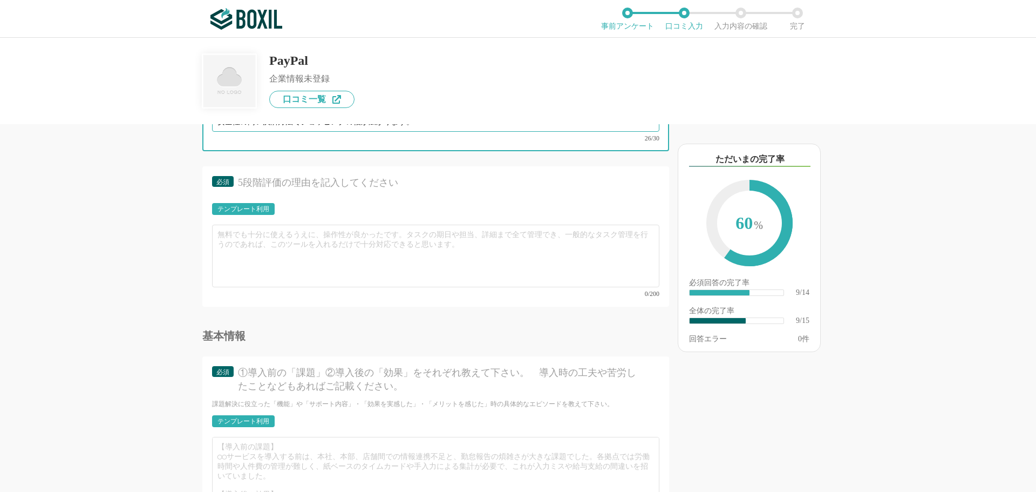
type input "安全性の高い決済方法でショッピングの幅が広がります。"
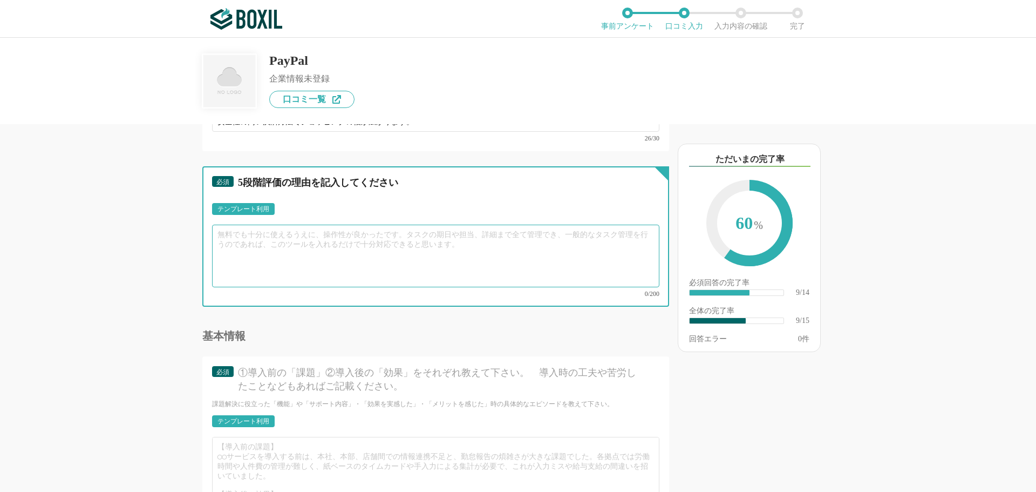
click at [255, 236] on textarea at bounding box center [435, 255] width 447 height 63
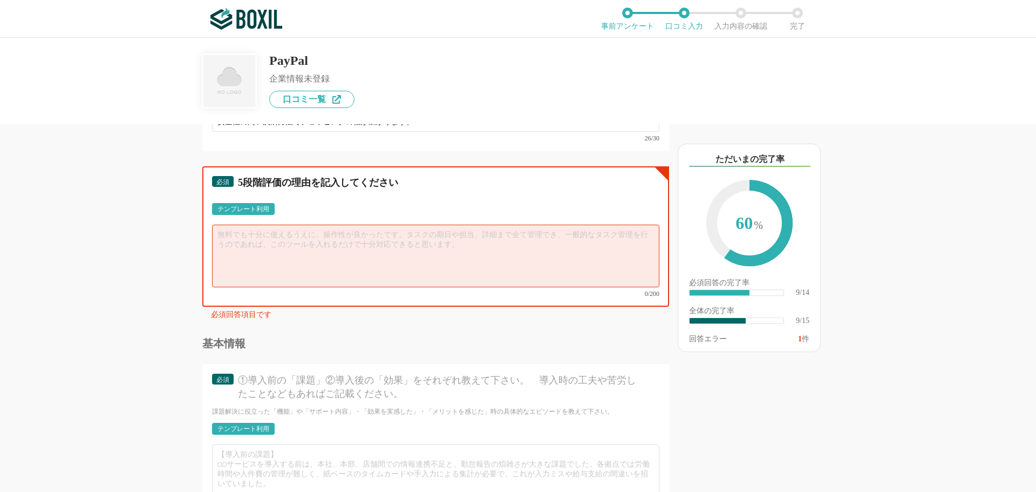
click at [269, 241] on textarea at bounding box center [435, 255] width 447 height 63
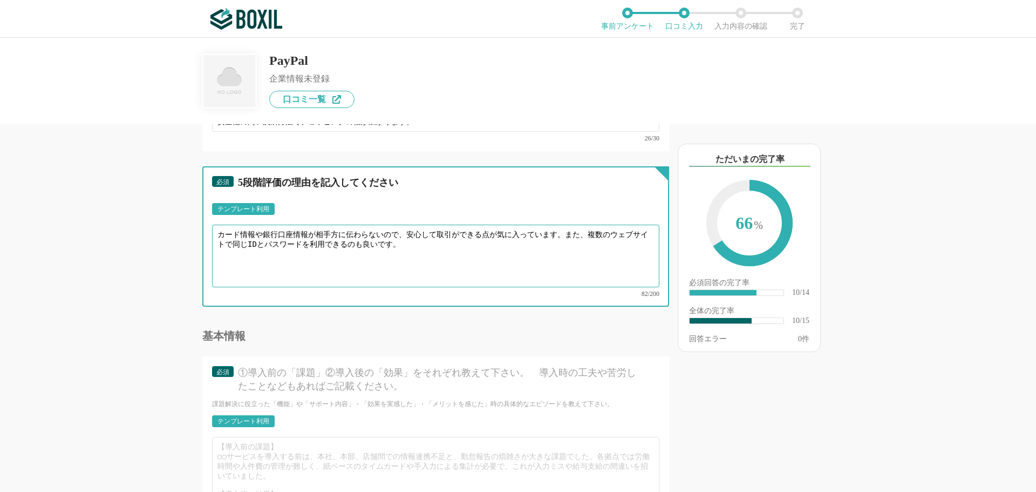
scroll to position [1187, 0]
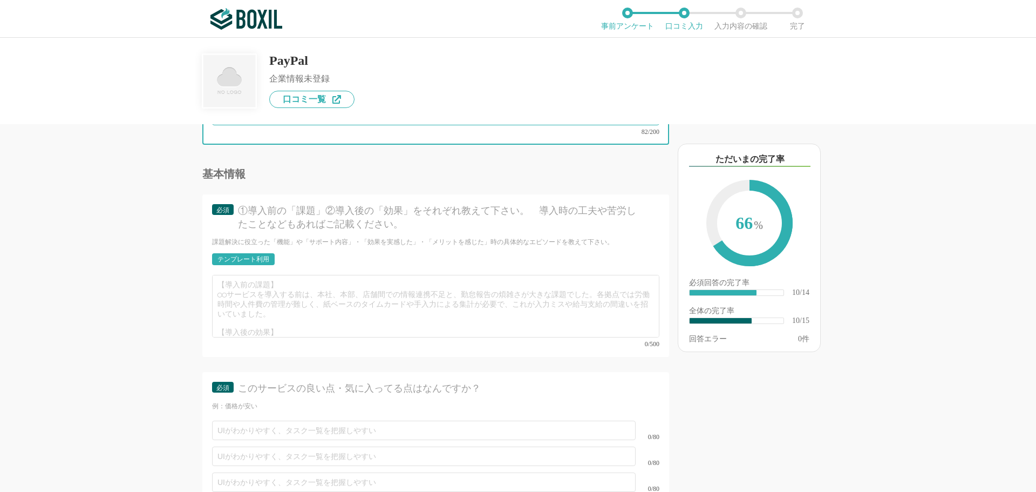
type textarea "カード情報や銀行口座情報が相手方に伝わらないので、安心して取引ができる点が気に入っています。また、複数のウェブサイトで同じIDとパスワードを利用できるのも良い…"
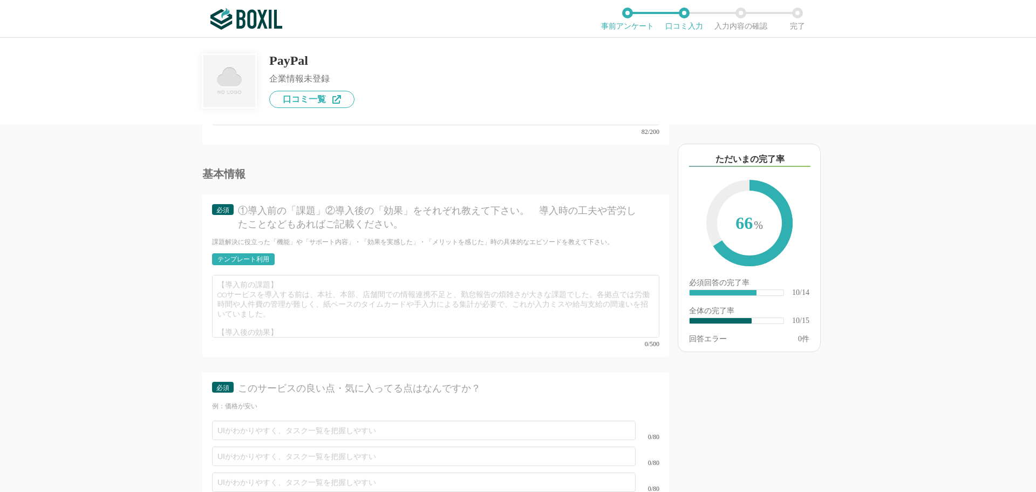
click at [226, 256] on div "テンプレート利用" at bounding box center [243, 259] width 52 height 6
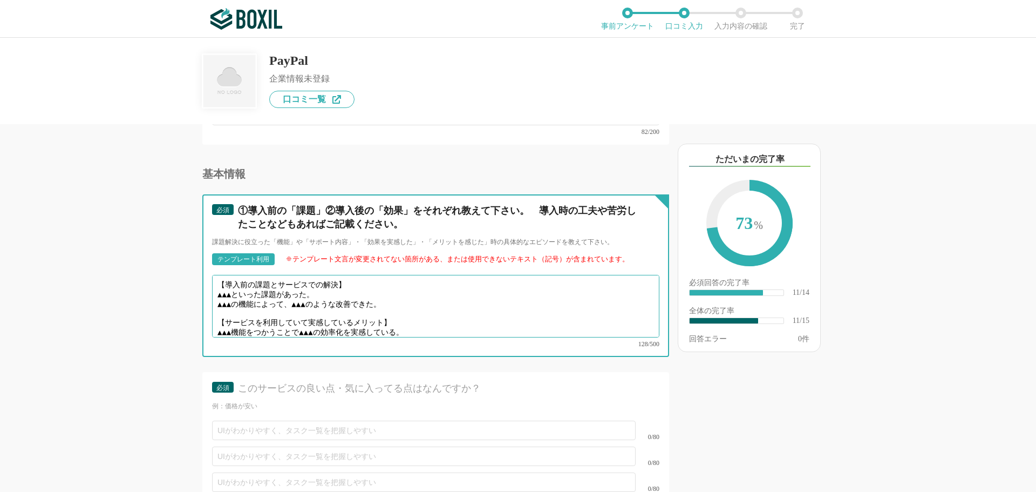
click at [239, 284] on textarea "【導入前の課題とサービスでの解決】 ▲▲▲といった課題があった。 ▲▲▲の機能によって、▲▲▲のような改善できた。 【サービスを利用していて実感しているメリッ…" at bounding box center [435, 306] width 447 height 63
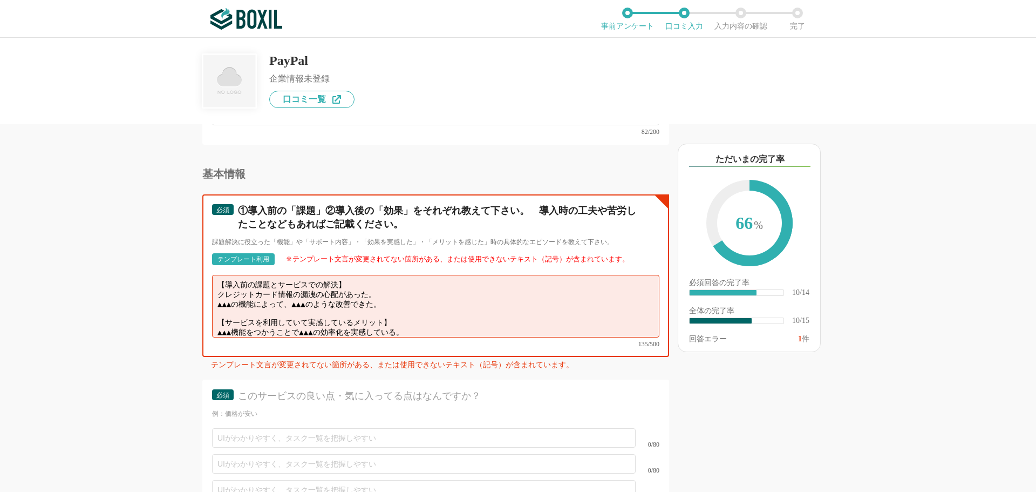
click at [401, 292] on textarea "【導入前の課題とサービスでの解決】 クレジットカード情報の漏洩の心配があった。 ▲▲▲の機能によって、▲▲▲のような改善できた。 【サービスを利用していて実感…" at bounding box center [435, 306] width 447 height 63
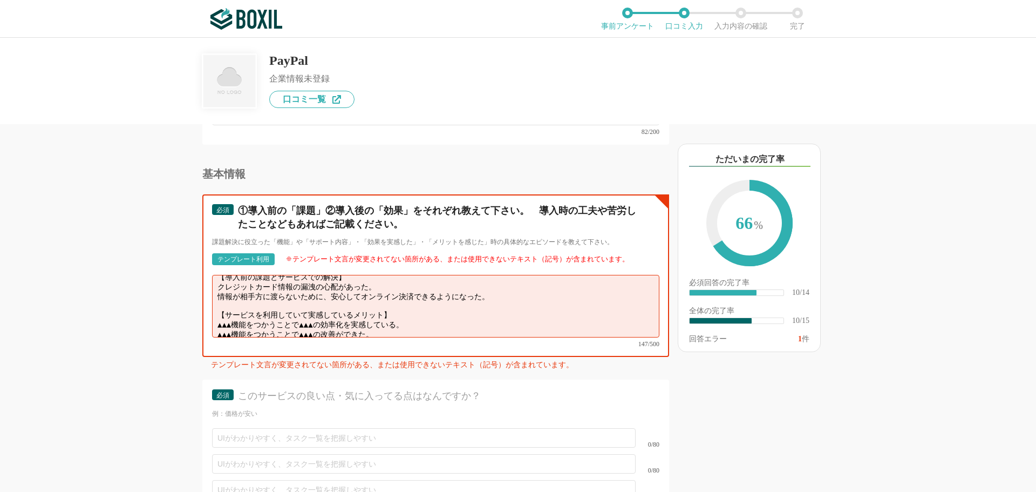
drag, startPoint x: 393, startPoint y: 317, endPoint x: 217, endPoint y: 308, distance: 176.1
click at [217, 307] on textarea "【導入前の課題とサービスでの解決】 クレジットカード情報の漏洩の心配があった。 情報が相手方に渡らないために、安心してオンライン決済できるようになった。 【サ…" at bounding box center [435, 306] width 447 height 63
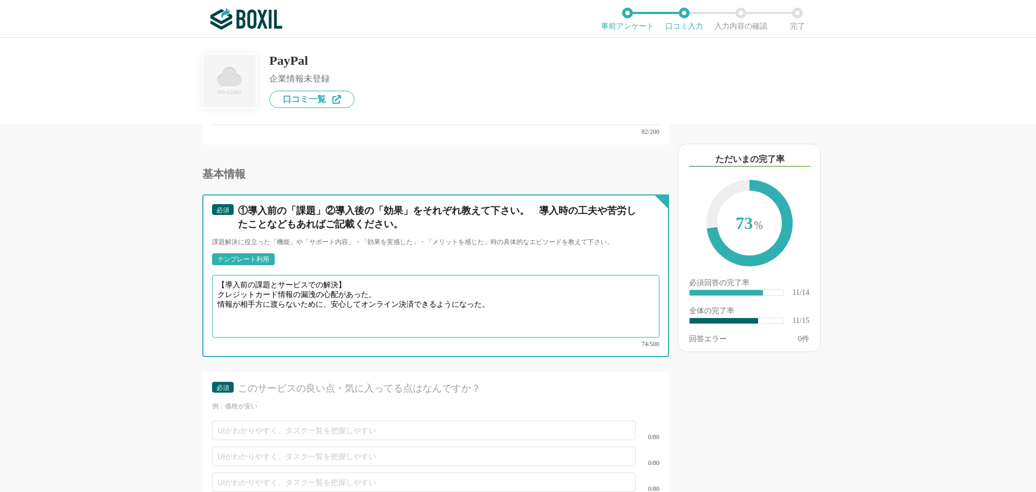
scroll to position [1295, 0]
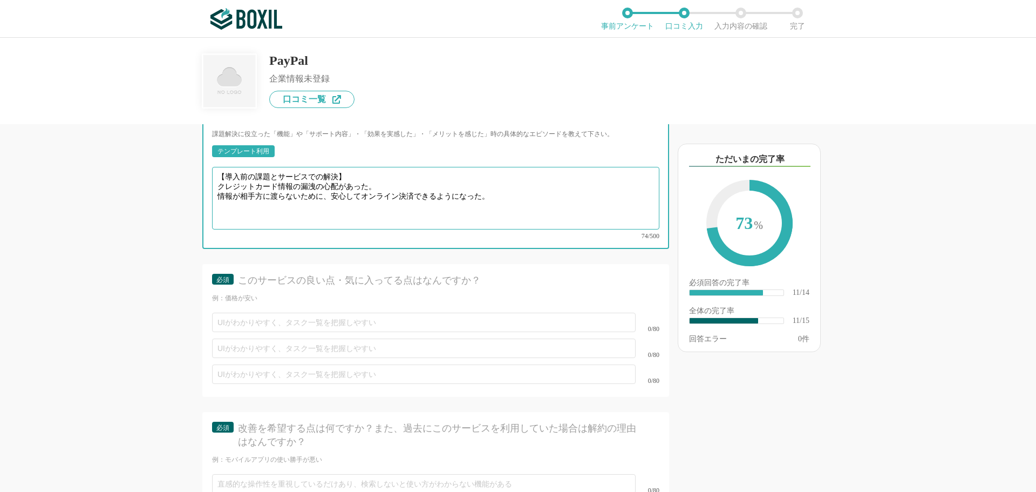
type textarea "【導入前の課題とサービスでの解決】 クレジットカード情報の漏洩の心配があった。 情報が相手方に渡らないために、安心してオンライン決済できるようになった。"
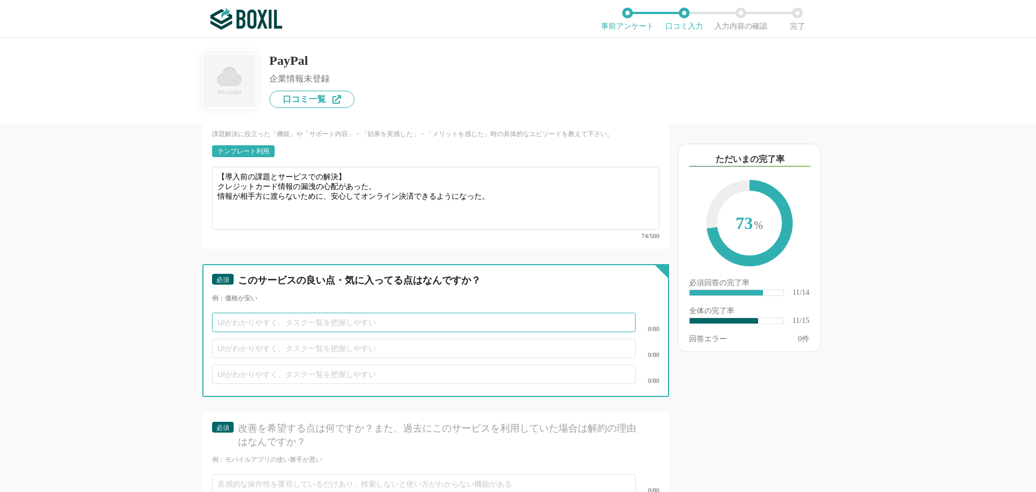
click at [233, 312] on input "text" at bounding box center [424, 321] width 424 height 19
type input "世界各国で利用できる点"
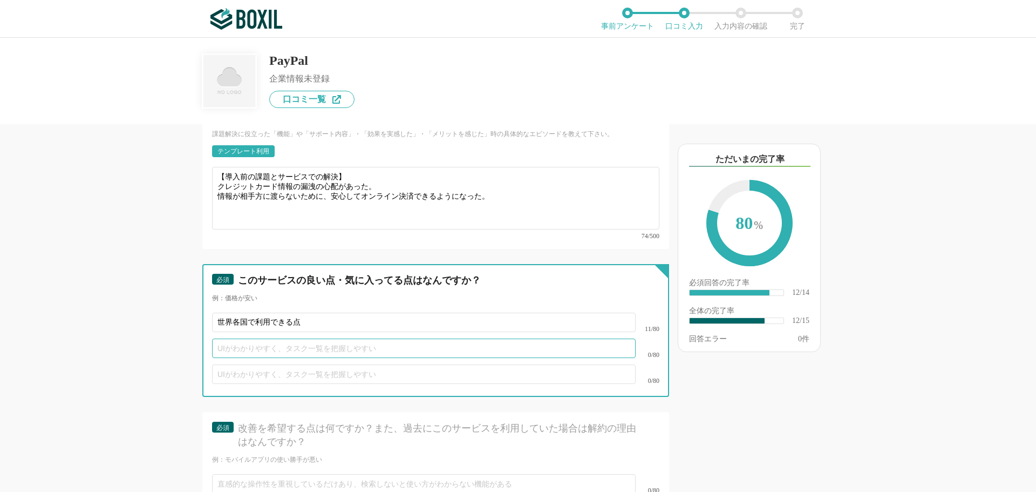
click at [234, 338] on input "text" at bounding box center [424, 347] width 424 height 19
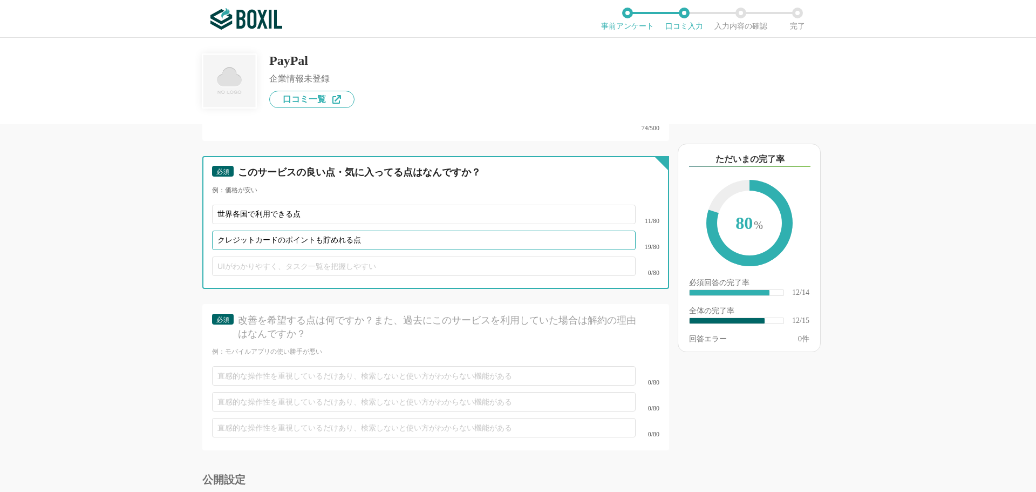
type input "クレジットカードのポイントも貯めれる点"
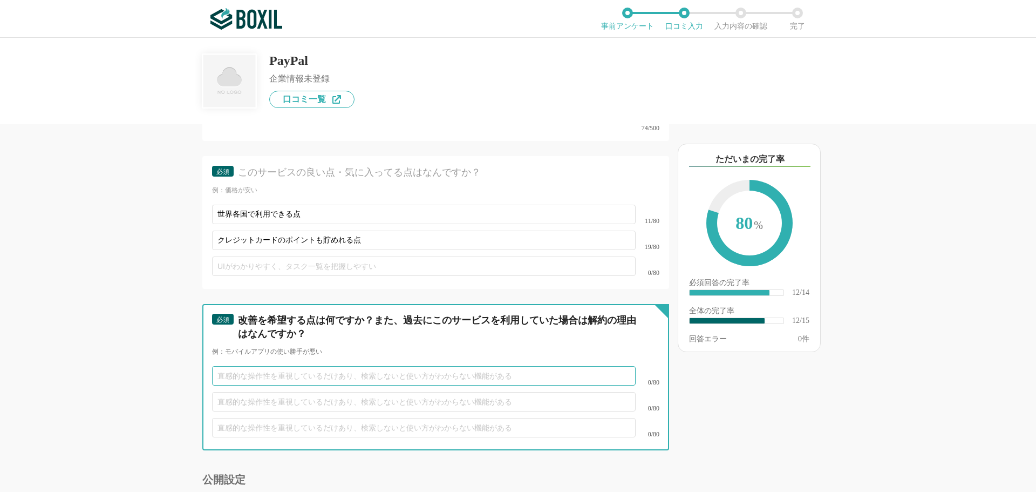
click at [244, 366] on input "text" at bounding box center [424, 375] width 424 height 19
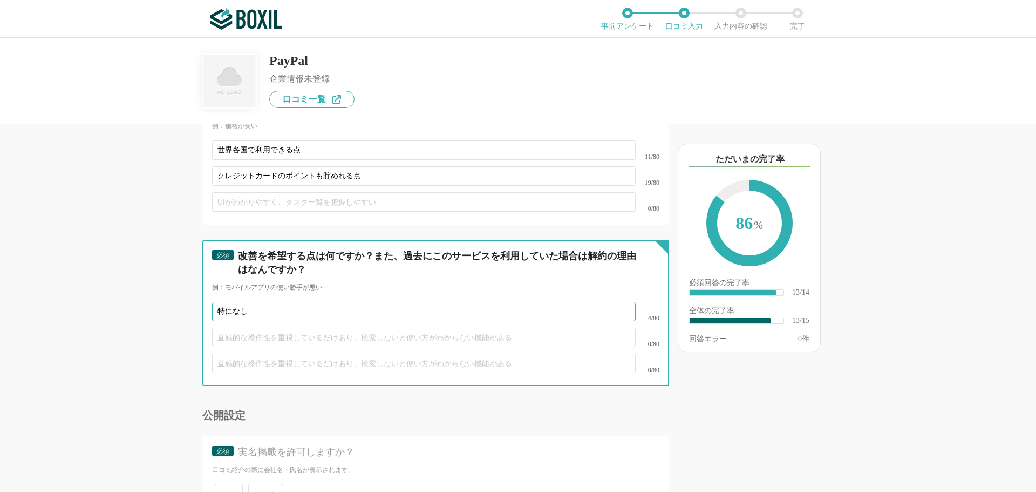
scroll to position [1537, 0]
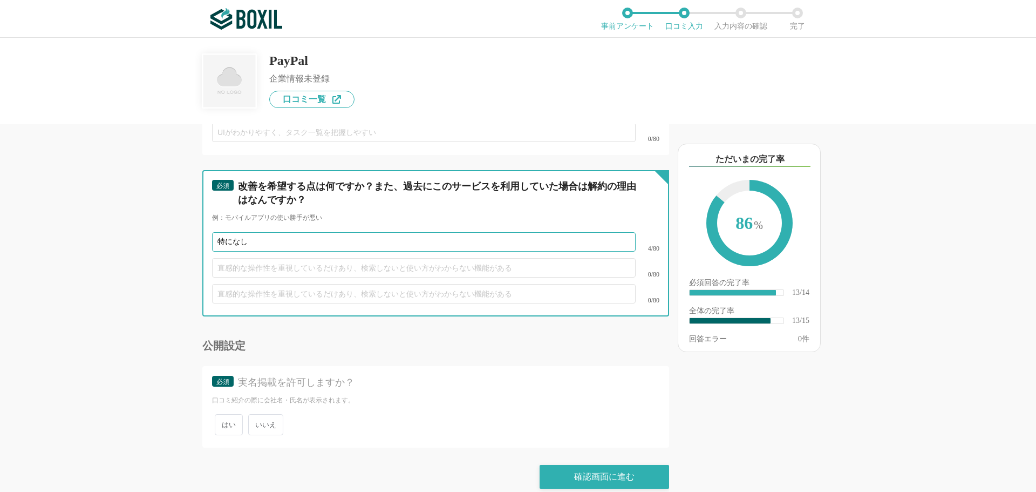
type input "特になし"
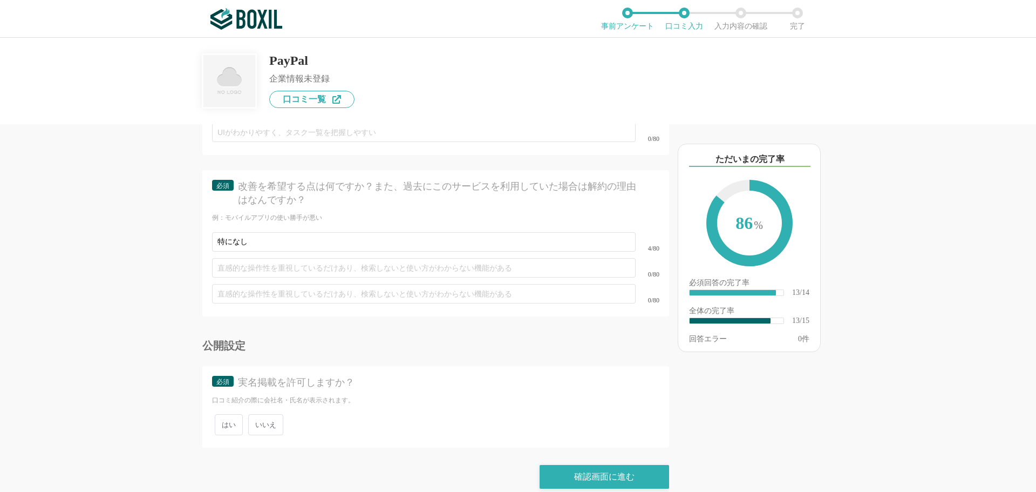
click at [266, 415] on span "いいえ" at bounding box center [265, 424] width 35 height 21
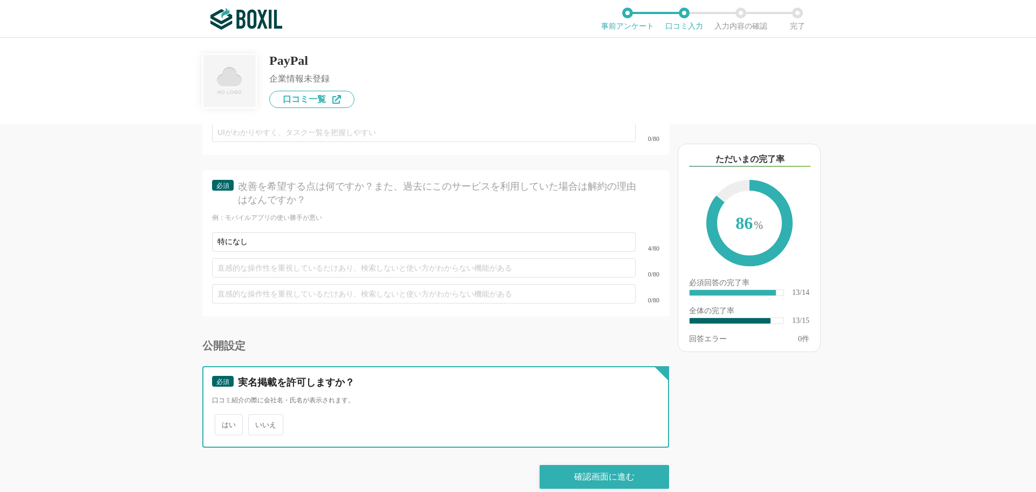
click at [258, 415] on input "いいえ" at bounding box center [254, 418] width 7 height 7
radio input "true"
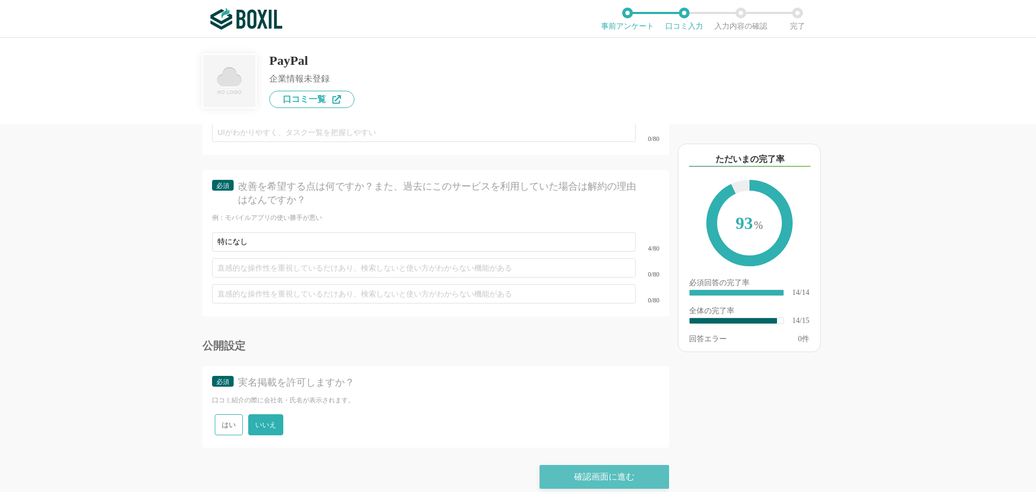
click at [625, 465] on div "確認画面に進む" at bounding box center [604, 477] width 129 height 24
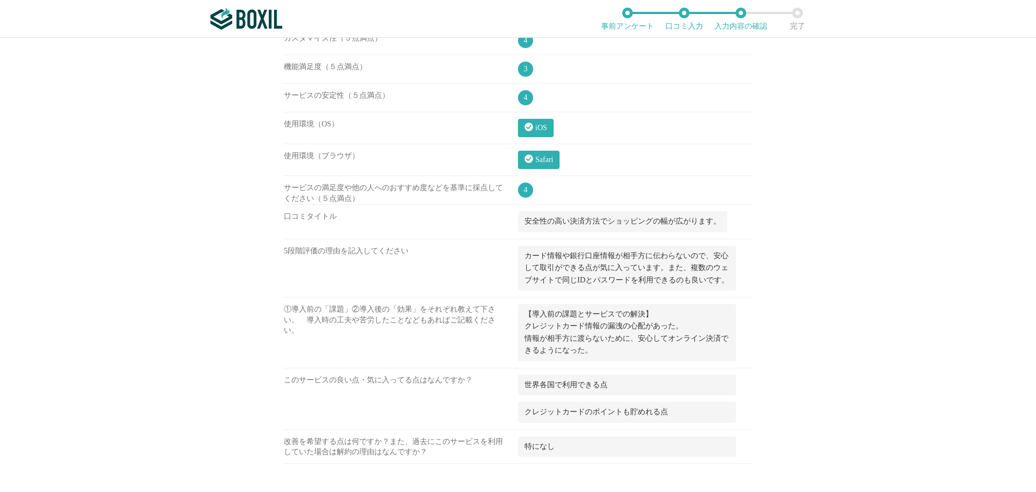
scroll to position [540, 0]
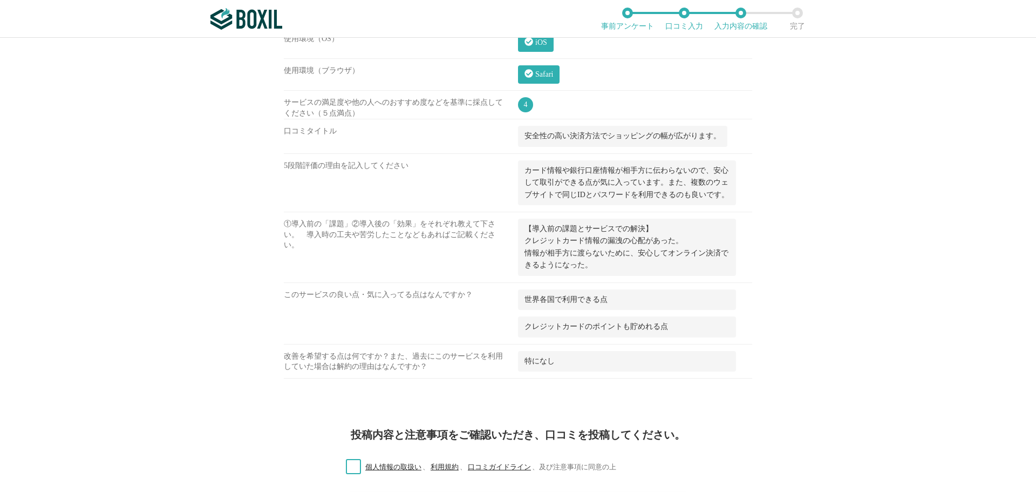
click at [349, 470] on label "個人情報の取扱い 、 利用規約 、 口コミガイドライン 、 及び注意事項に同意の上" at bounding box center [476, 466] width 279 height 11
click at [0, 0] on input "個人情報の取扱い 、 利用規約 、 口コミガイドライン 、 及び注意事項に同意の上" at bounding box center [0, 0] width 0 height 0
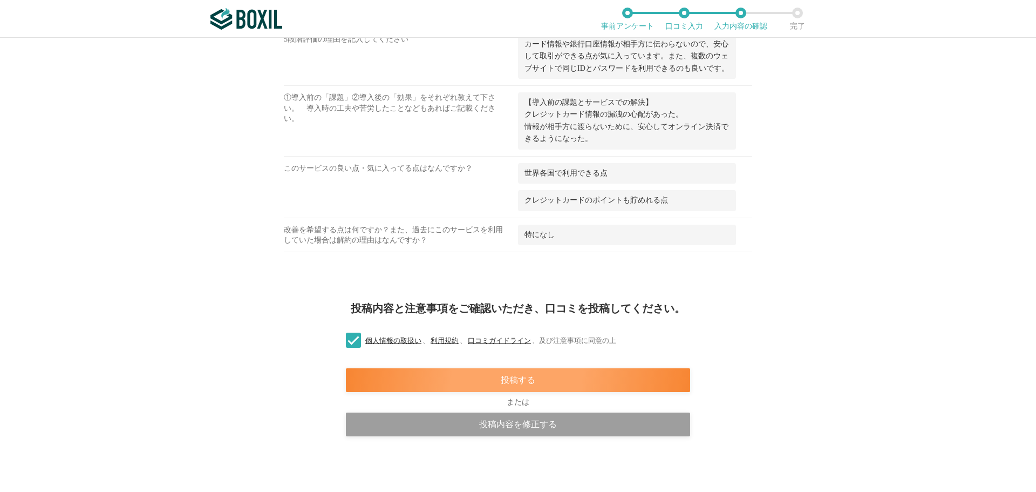
click at [489, 381] on div "投稿する" at bounding box center [518, 380] width 344 height 24
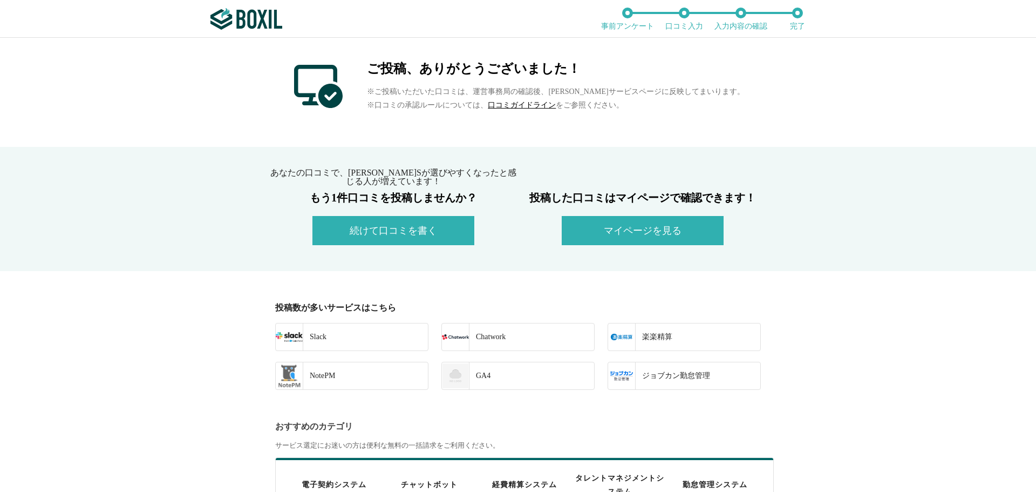
click at [368, 234] on button "続けて口コミを書く" at bounding box center [393, 230] width 162 height 29
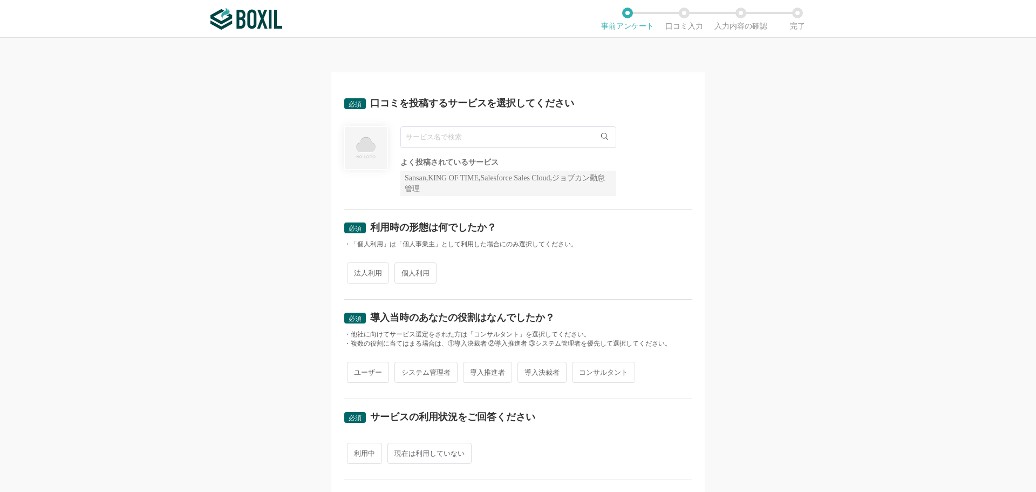
click at [420, 143] on input "text" at bounding box center [508, 137] width 216 height 22
type input "楽"
type input "ラクスル"
click at [420, 153] on li "ラクスル" at bounding box center [508, 159] width 215 height 22
click at [366, 281] on span "法人利用" at bounding box center [368, 272] width 42 height 21
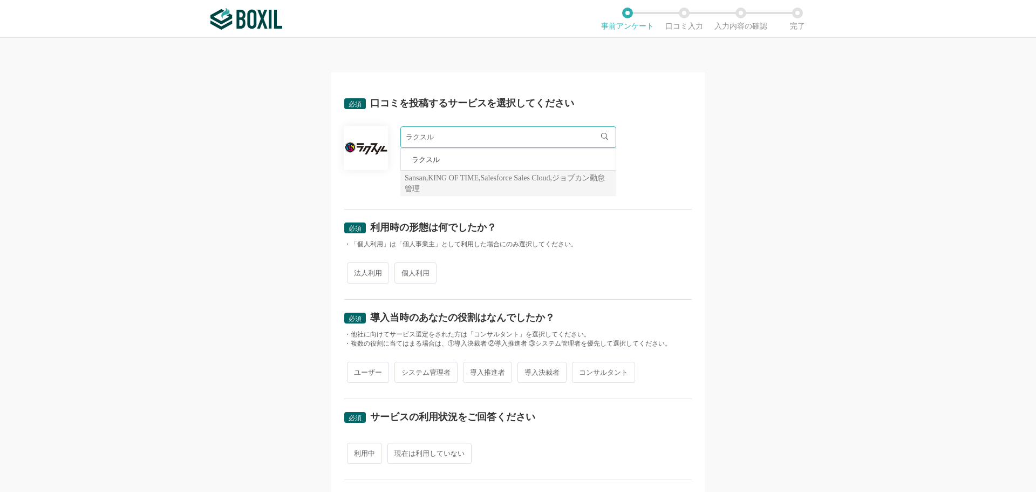
click at [357, 271] on input "法人利用" at bounding box center [353, 267] width 7 height 7
radio input "true"
click at [366, 373] on span "ユーザー" at bounding box center [368, 371] width 42 height 21
click at [357, 370] on input "ユーザー" at bounding box center [353, 366] width 7 height 7
radio input "true"
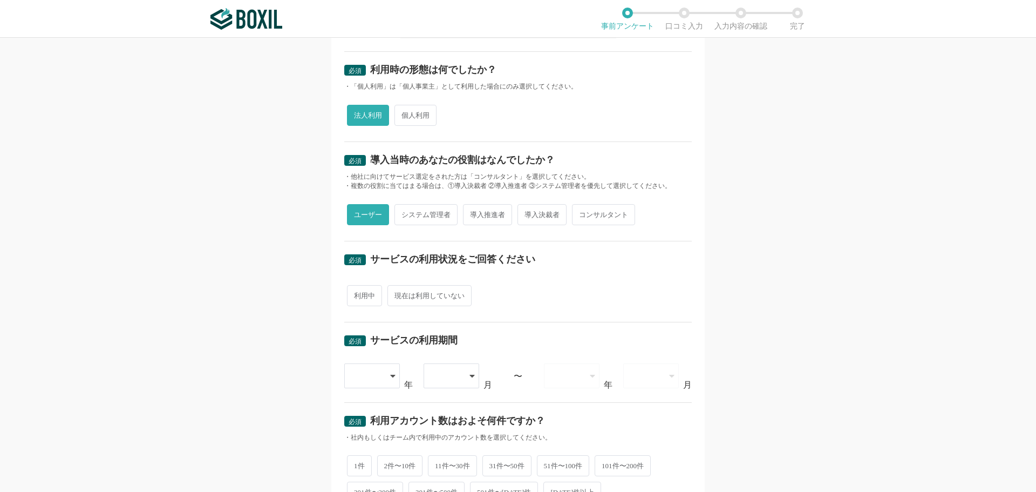
scroll to position [162, 0]
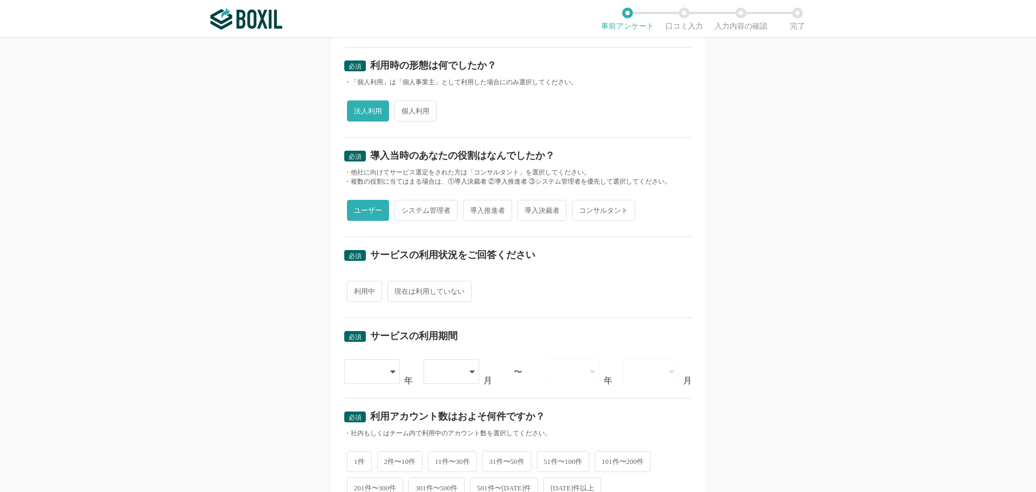
click at [363, 291] on span "利用中" at bounding box center [364, 291] width 35 height 21
click at [357, 289] on input "利用中" at bounding box center [353, 285] width 7 height 7
radio input "true"
click at [387, 377] on div at bounding box center [372, 371] width 57 height 25
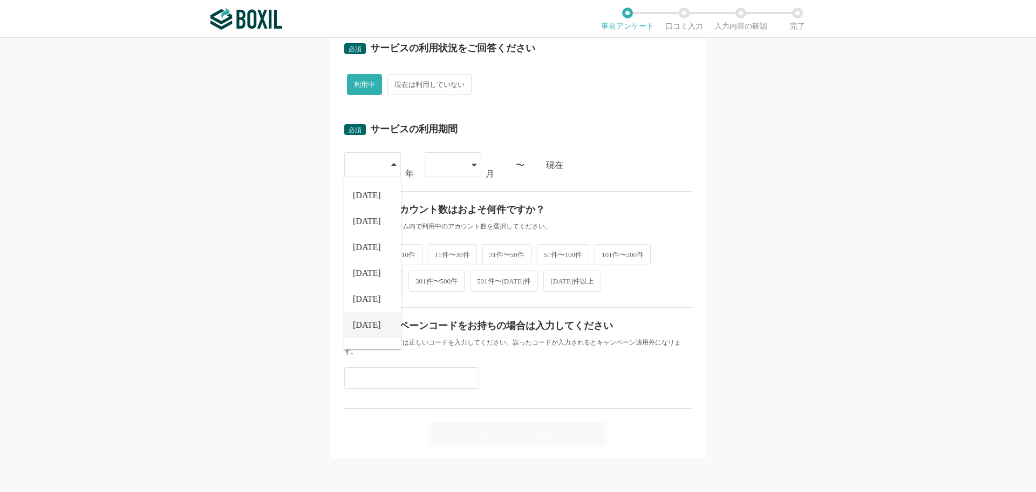
scroll to position [108, 0]
click at [364, 270] on span "[DATE]" at bounding box center [367, 268] width 28 height 9
click at [472, 168] on icon at bounding box center [474, 164] width 5 height 9
click at [445, 277] on li "04" at bounding box center [453, 273] width 57 height 26
click at [365, 381] on input "text" at bounding box center [411, 377] width 135 height 22
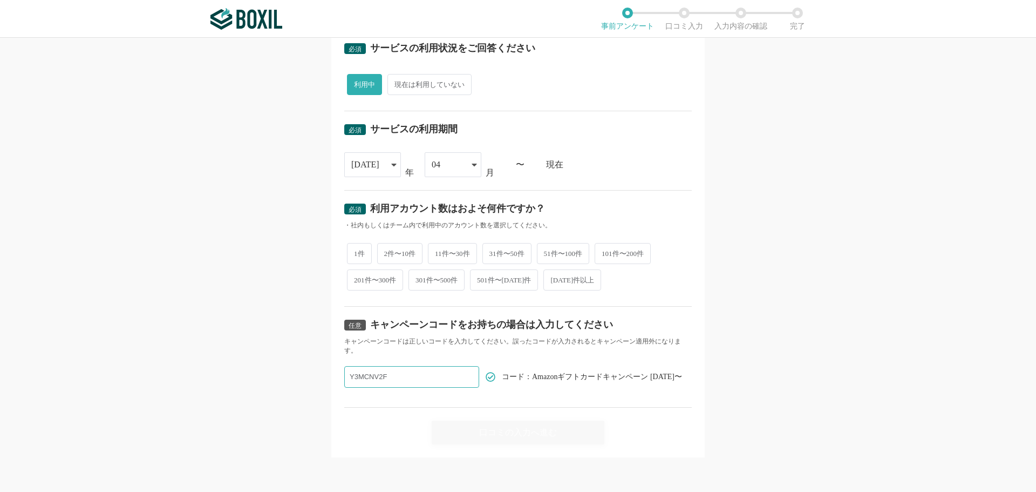
type input "Y3MCNV2F"
click at [401, 250] on span "2件〜10件" at bounding box center [400, 253] width 46 height 21
click at [387, 250] on input "2件〜10件" at bounding box center [383, 247] width 7 height 7
radio input "true"
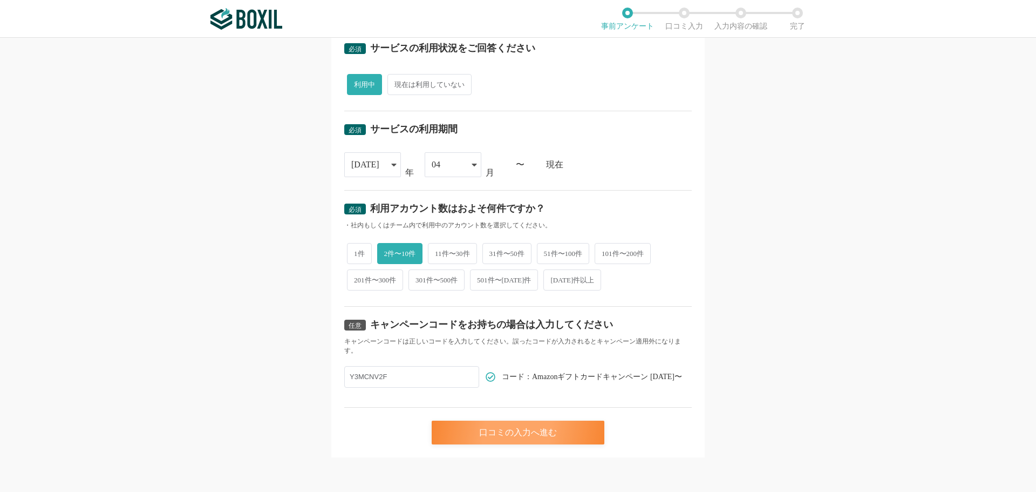
click at [493, 430] on div "口コミの入力へ進む" at bounding box center [518, 432] width 173 height 24
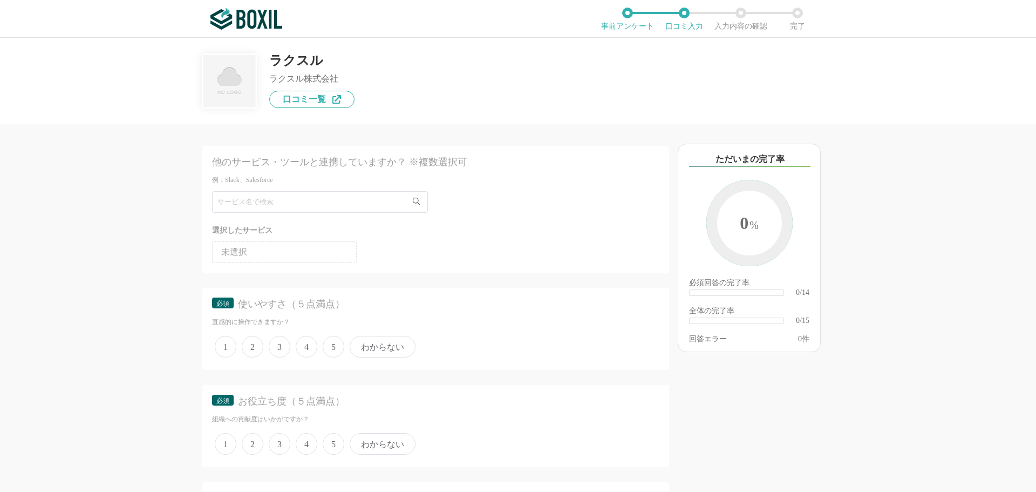
scroll to position [162, 0]
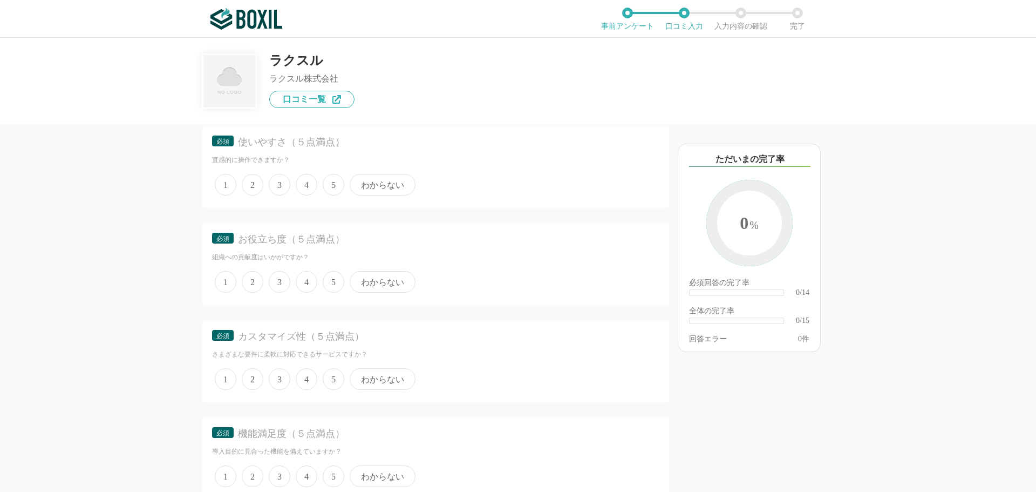
click at [306, 189] on span "4" at bounding box center [307, 185] width 22 height 22
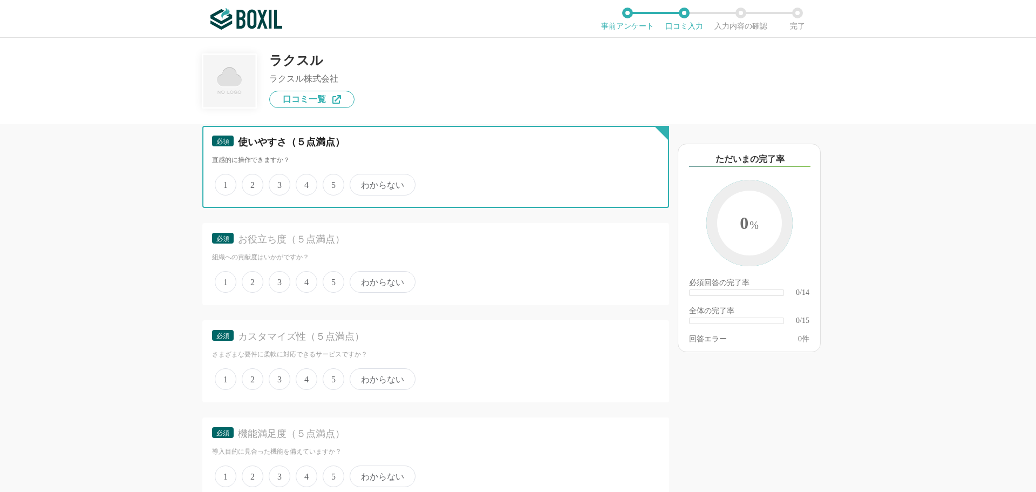
click at [305, 182] on input "4" at bounding box center [301, 178] width 7 height 7
radio input "true"
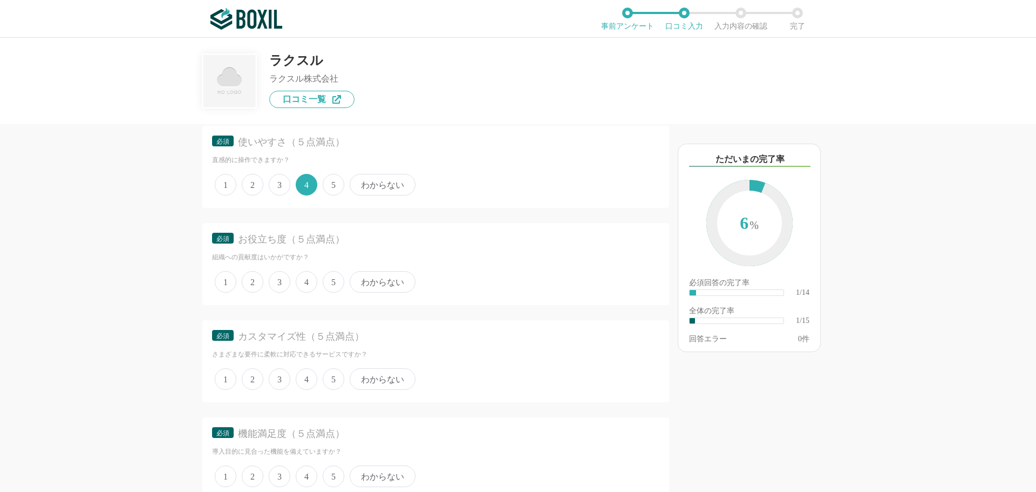
click at [306, 278] on span "4" at bounding box center [307, 282] width 22 height 22
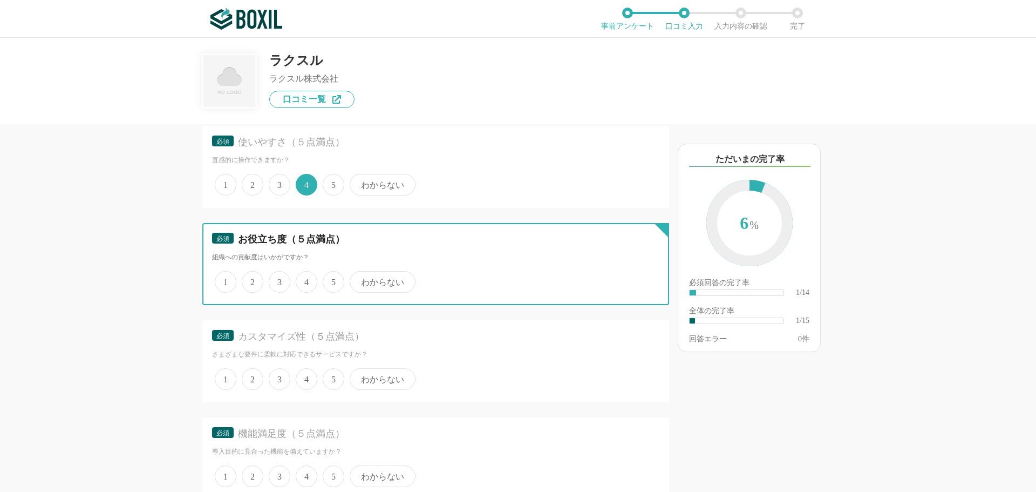
click at [305, 278] on input "4" at bounding box center [301, 275] width 7 height 7
radio input "true"
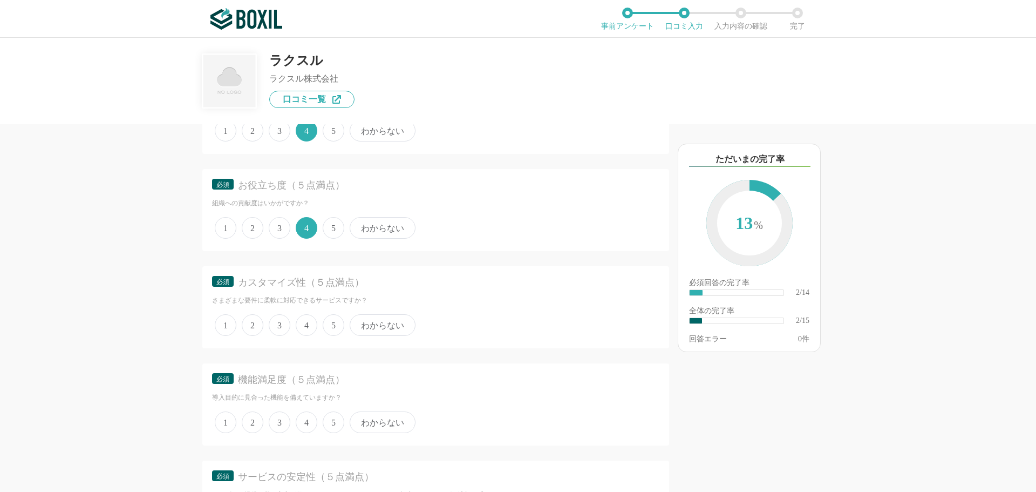
click at [286, 327] on span "3" at bounding box center [280, 325] width 22 height 22
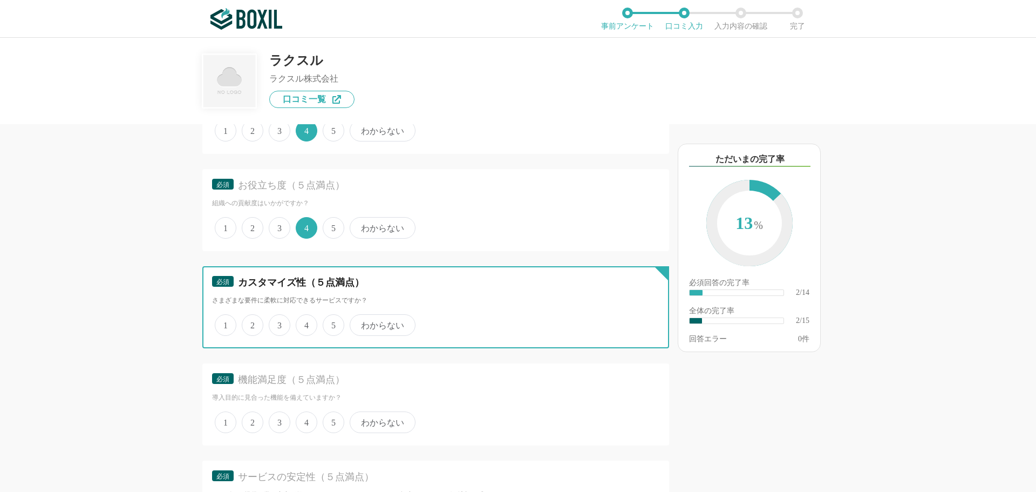
click at [278, 323] on input "3" at bounding box center [274, 319] width 7 height 7
radio input "true"
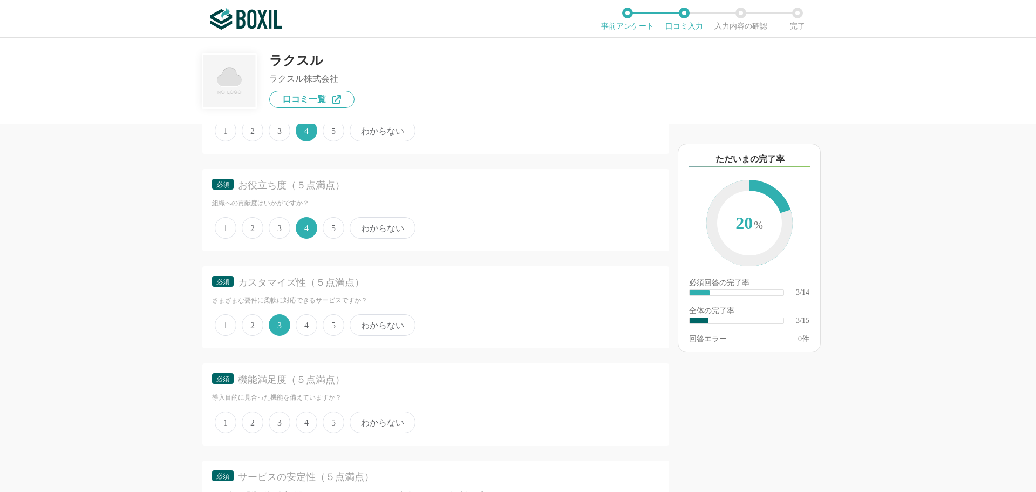
click at [306, 415] on span "4" at bounding box center [307, 422] width 22 height 22
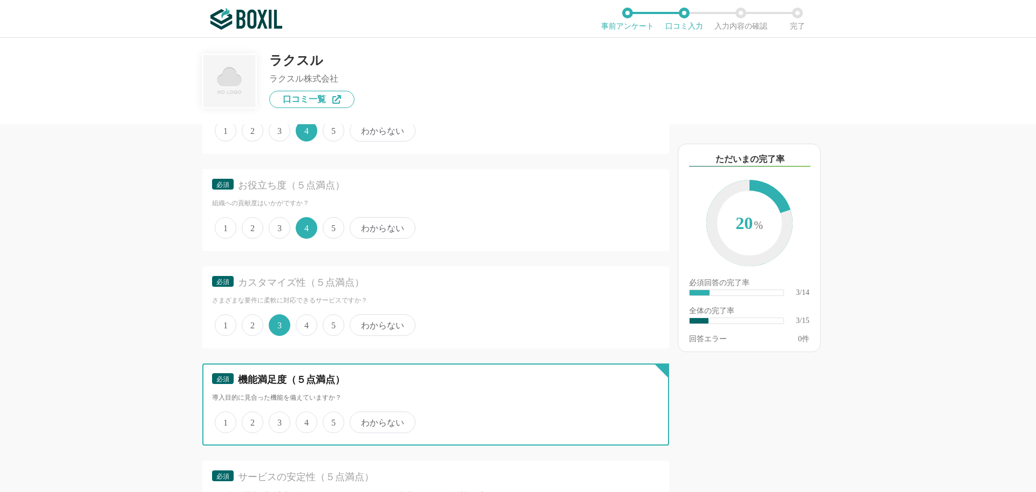
click at [305, 415] on input "4" at bounding box center [301, 416] width 7 height 7
radio input "true"
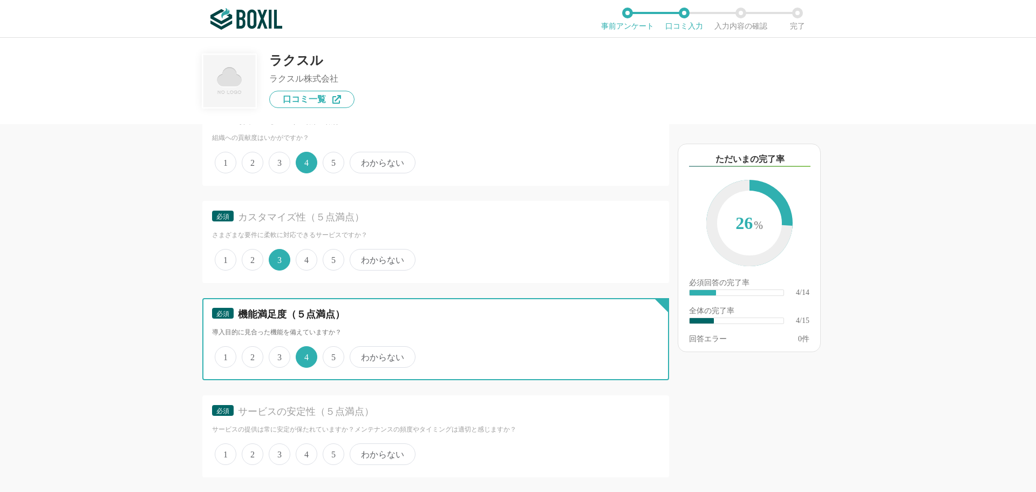
scroll to position [378, 0]
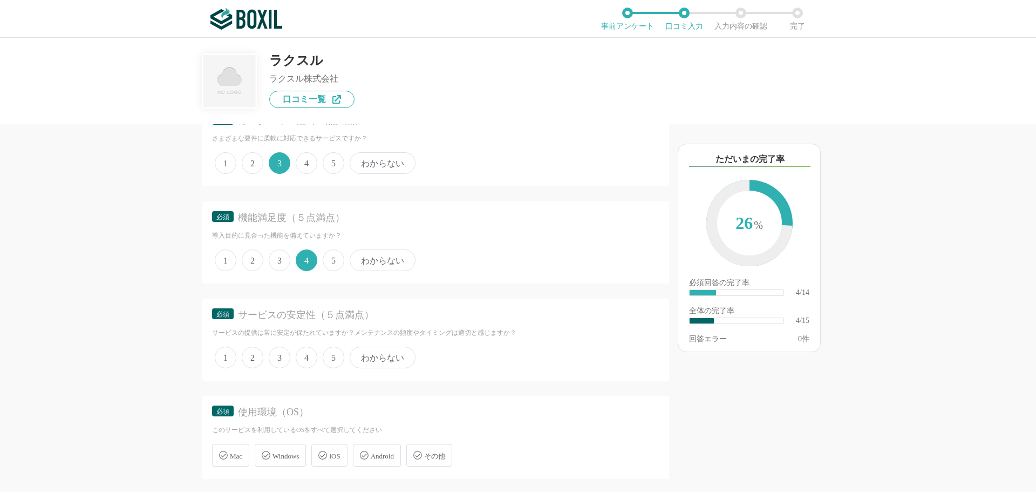
click at [310, 362] on span "4" at bounding box center [307, 357] width 22 height 22
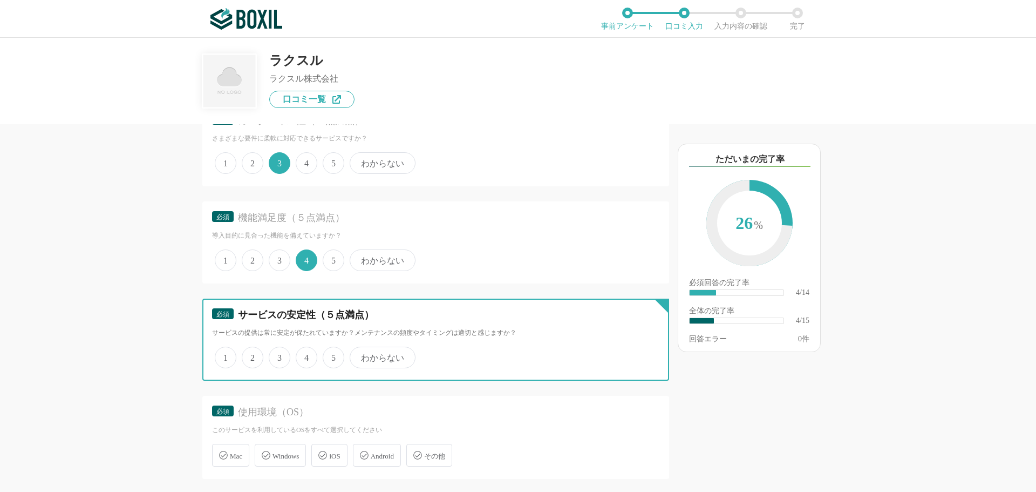
click at [305, 355] on input "4" at bounding box center [301, 351] width 7 height 7
radio input "true"
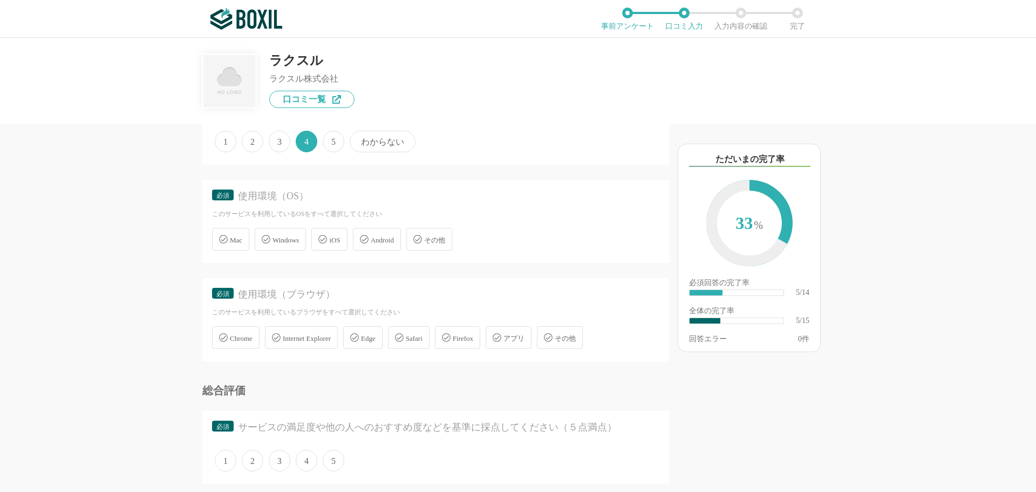
click at [284, 236] on span "Windows" at bounding box center [285, 240] width 26 height 8
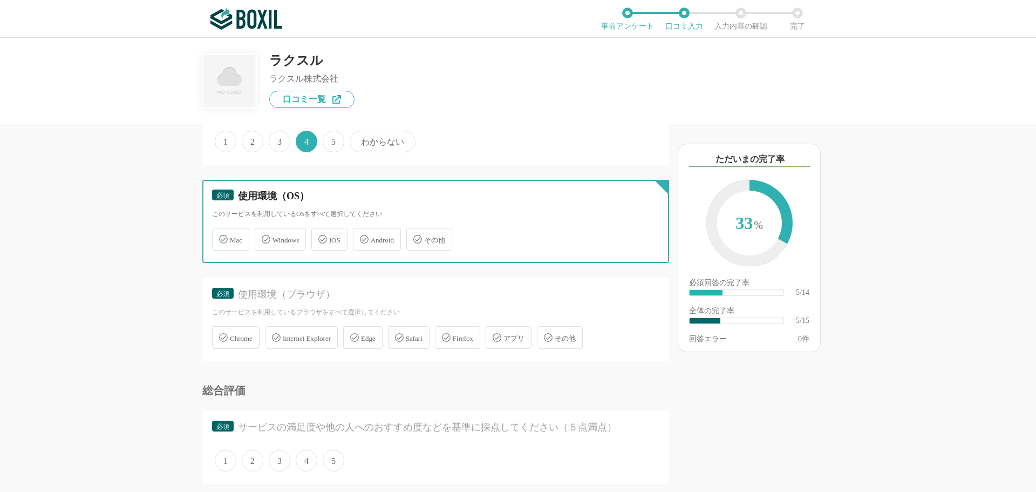
click at [264, 235] on input "Windows" at bounding box center [260, 232] width 7 height 7
checkbox input "true"
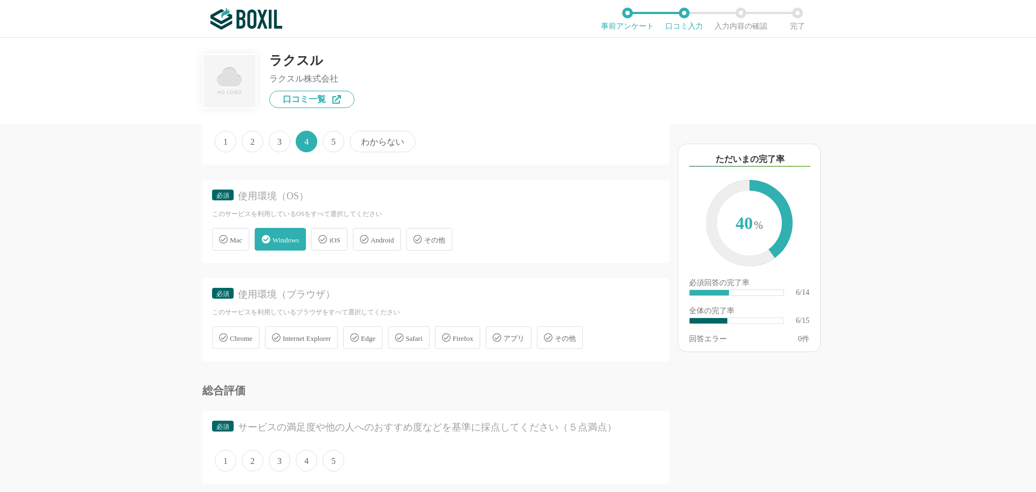
click at [232, 328] on div "Chrome" at bounding box center [235, 337] width 47 height 23
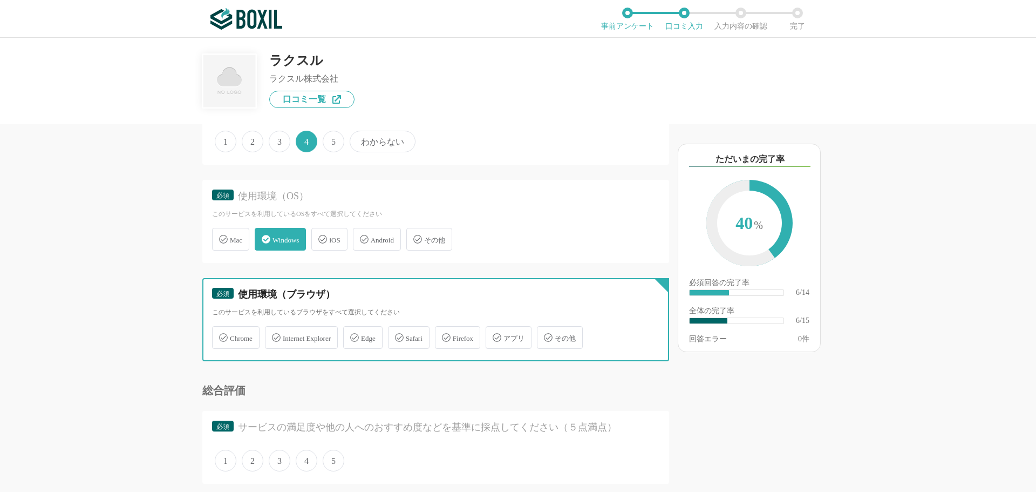
click at [221, 328] on input "Chrome" at bounding box center [217, 330] width 7 height 7
checkbox input "true"
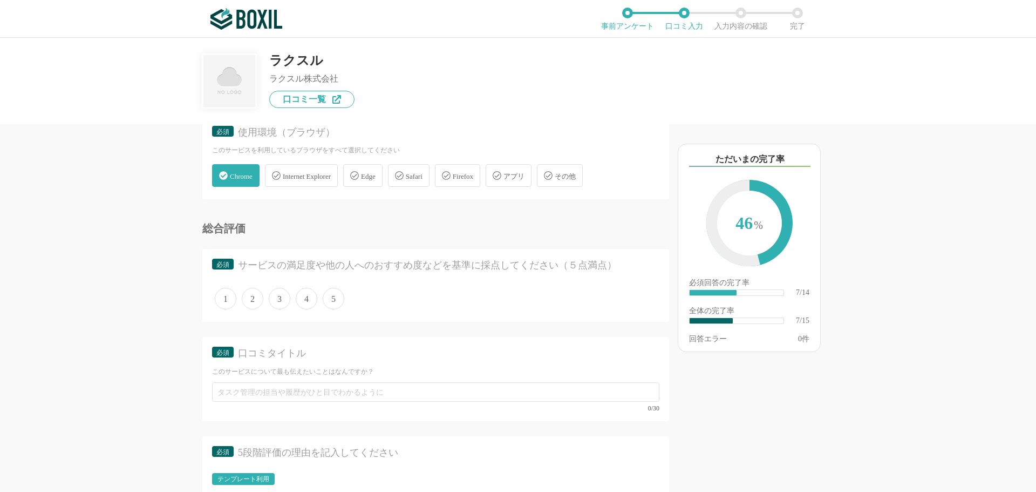
click at [311, 294] on span "4" at bounding box center [307, 299] width 22 height 22
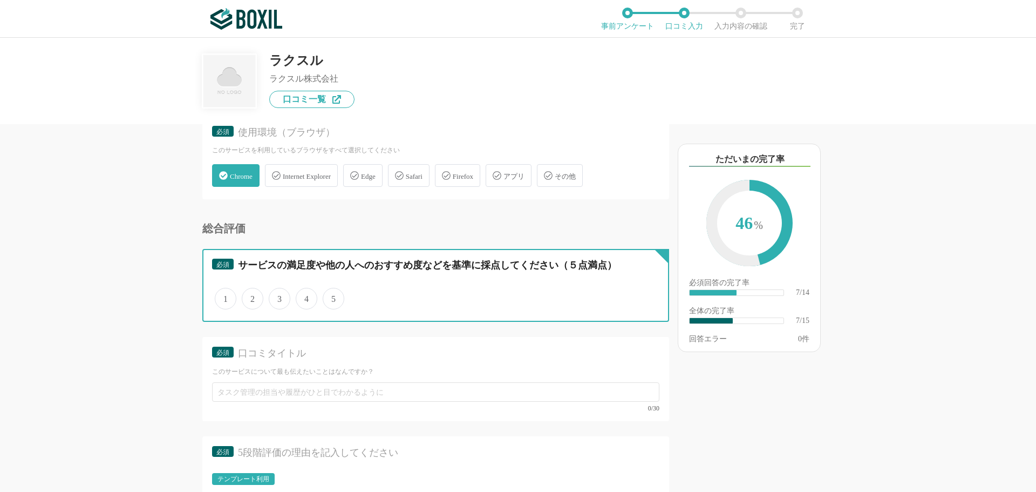
click at [305, 294] on input "4" at bounding box center [301, 292] width 7 height 7
radio input "true"
